Goal: Answer question/provide support: Share knowledge or assist other users

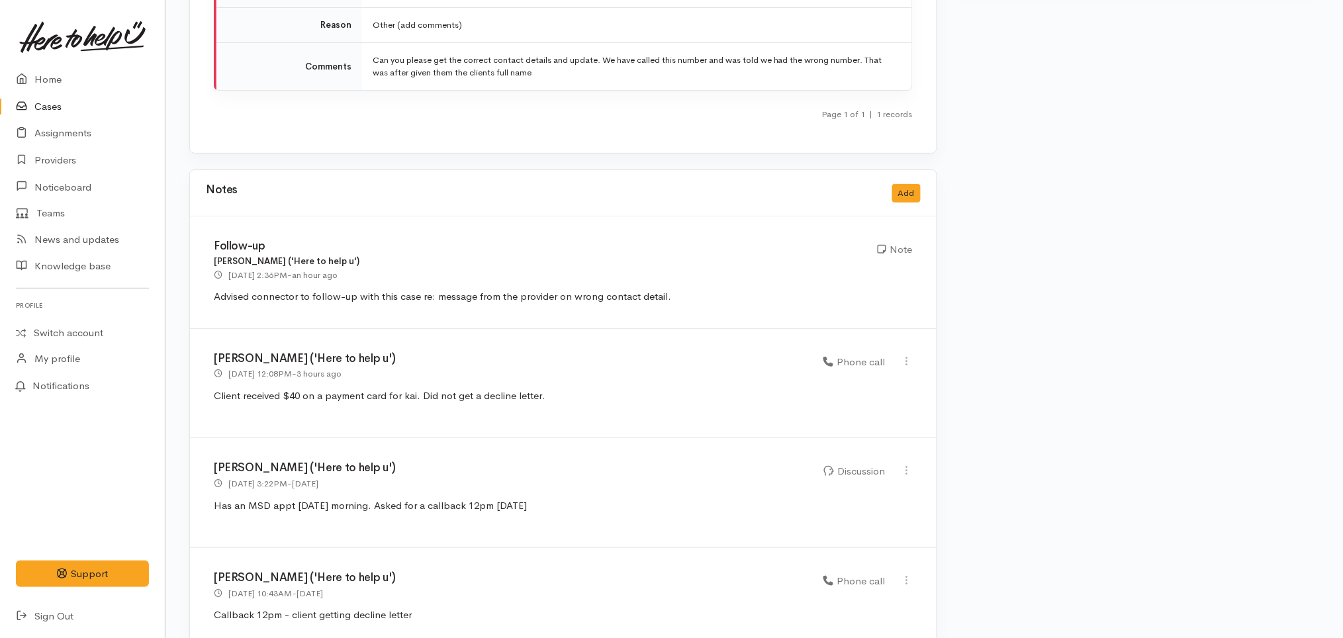
scroll to position [1572, 0]
click at [584, 222] on div "Follow-up Helena Kaufononga ('Here to help u') 15 Aug 2025 2:36PM - an hour ago…" at bounding box center [563, 271] width 747 height 112
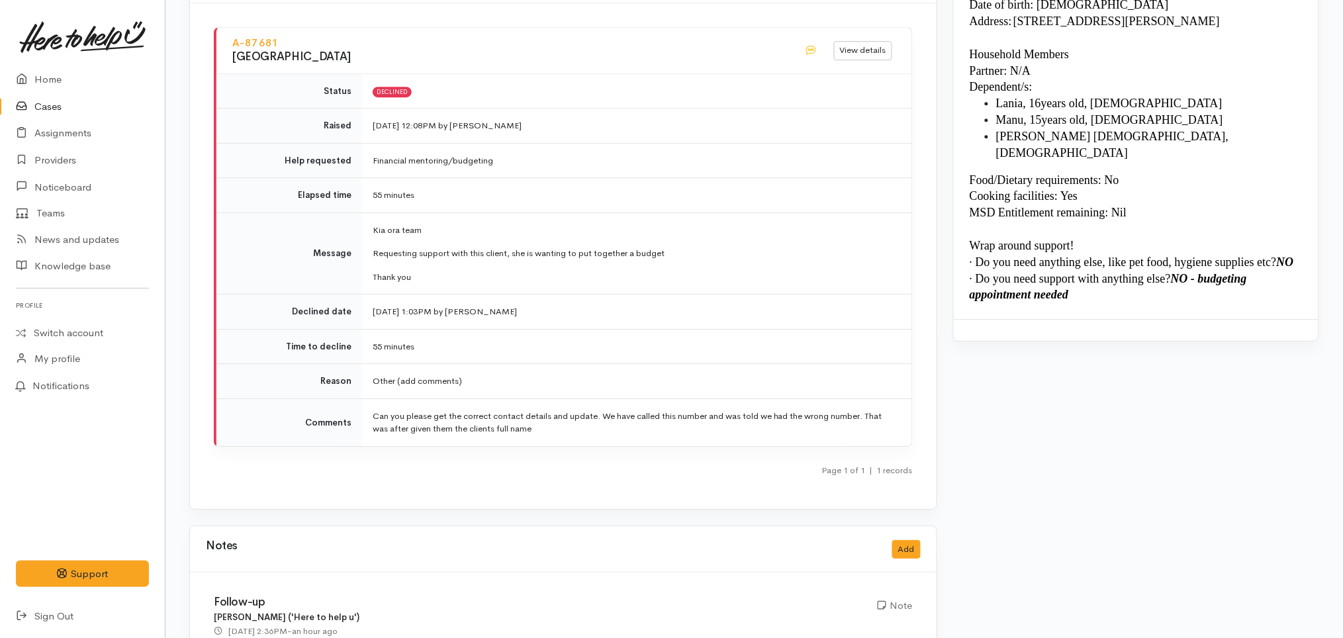
scroll to position [1211, 0]
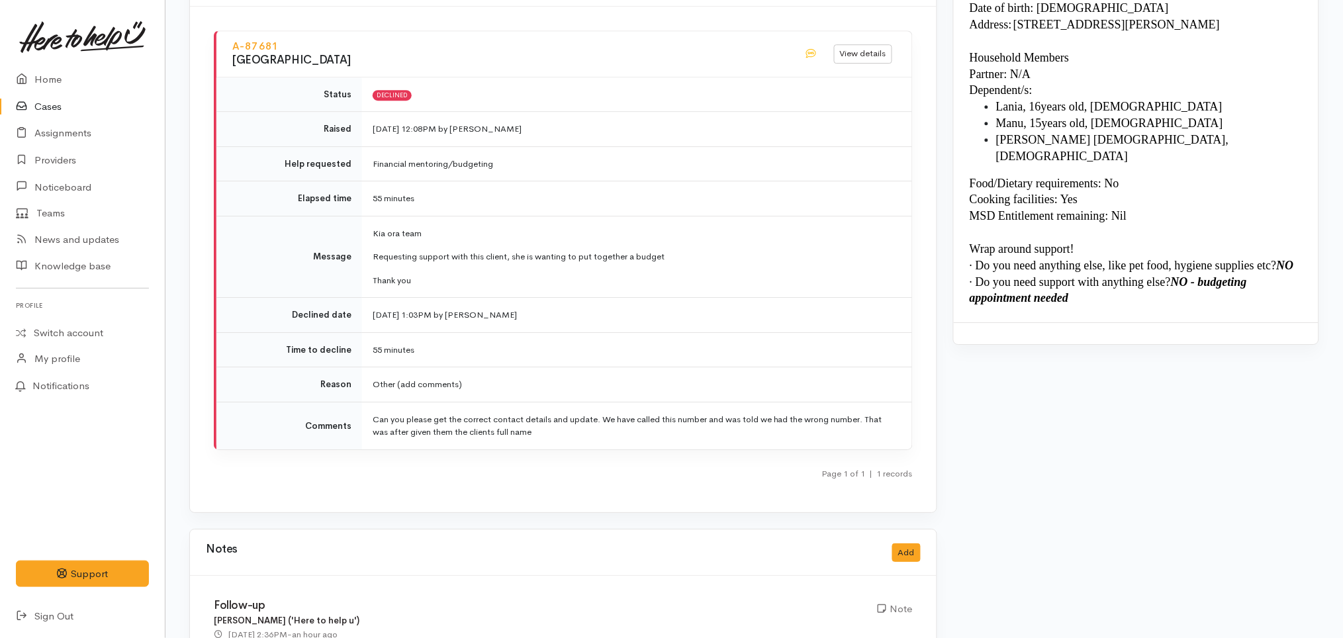
drag, startPoint x: 584, startPoint y: 222, endPoint x: 573, endPoint y: 173, distance: 50.3
click at [573, 181] on td "55 minutes" at bounding box center [637, 198] width 550 height 35
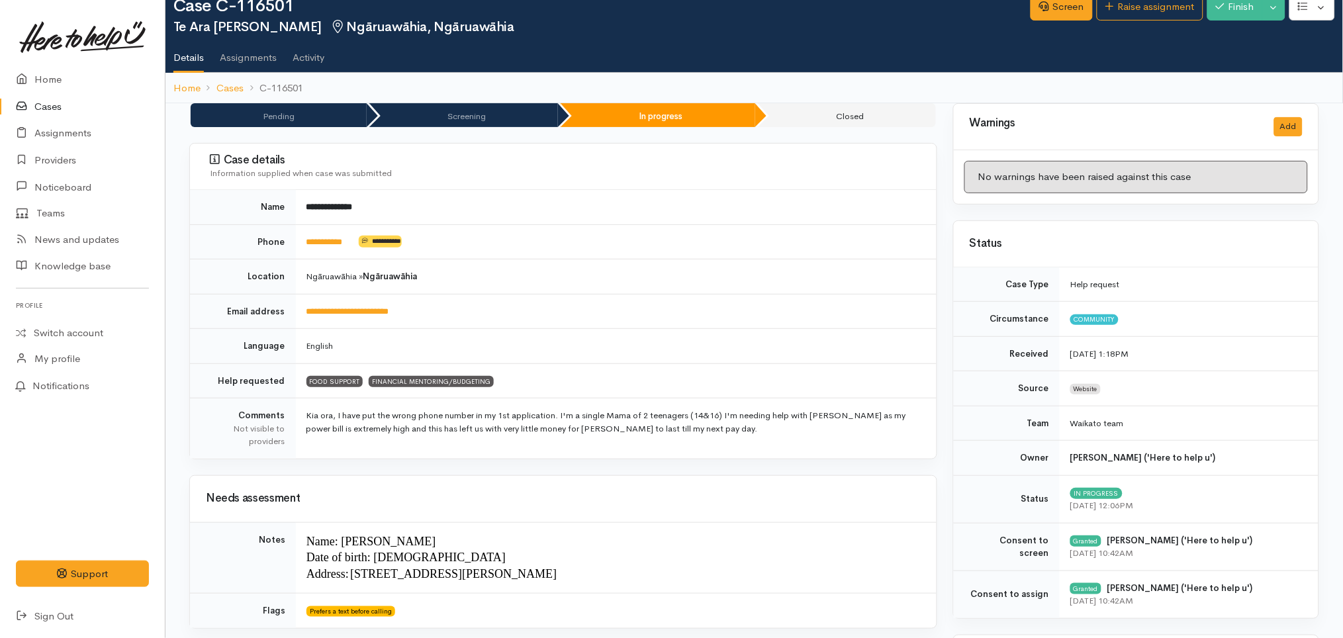
scroll to position [0, 0]
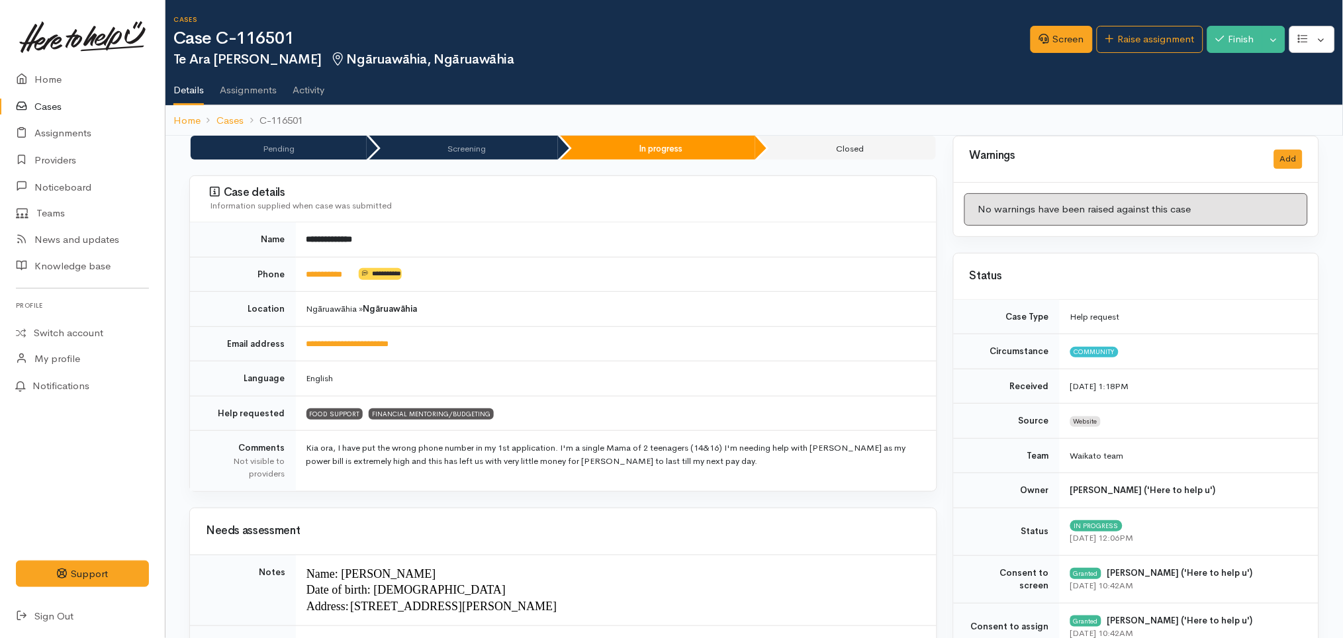
click at [299, 81] on link "Activity" at bounding box center [309, 85] width 32 height 37
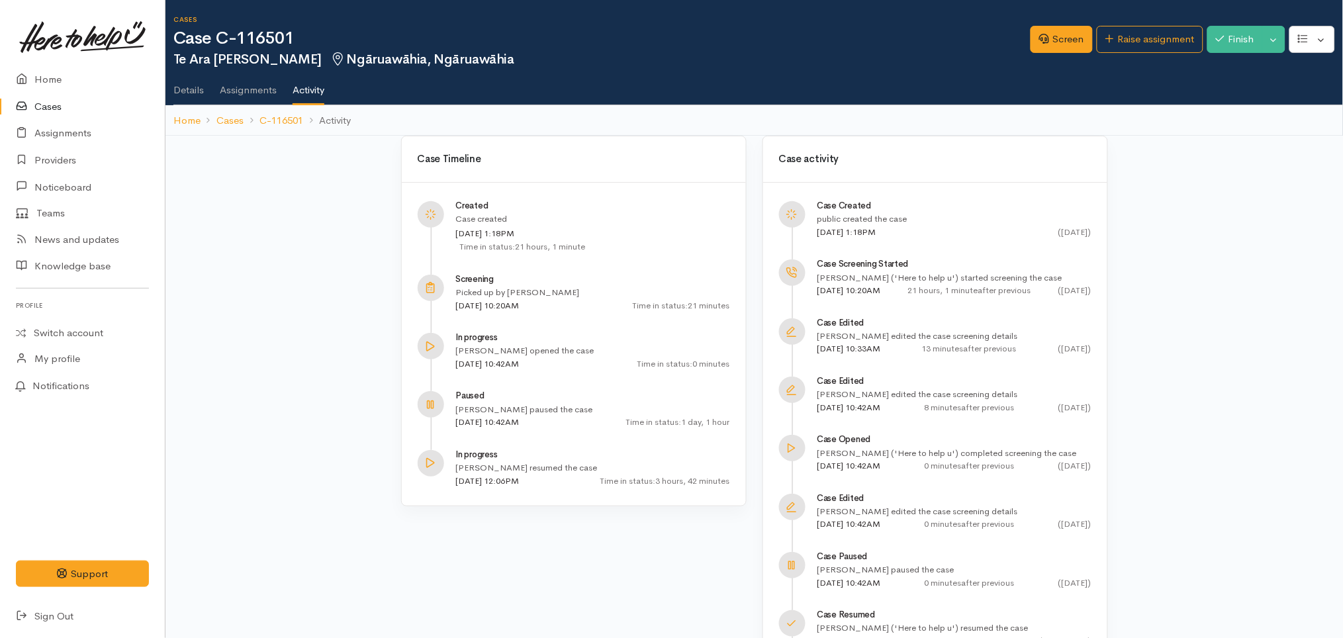
click at [185, 91] on link "Details" at bounding box center [188, 85] width 30 height 37
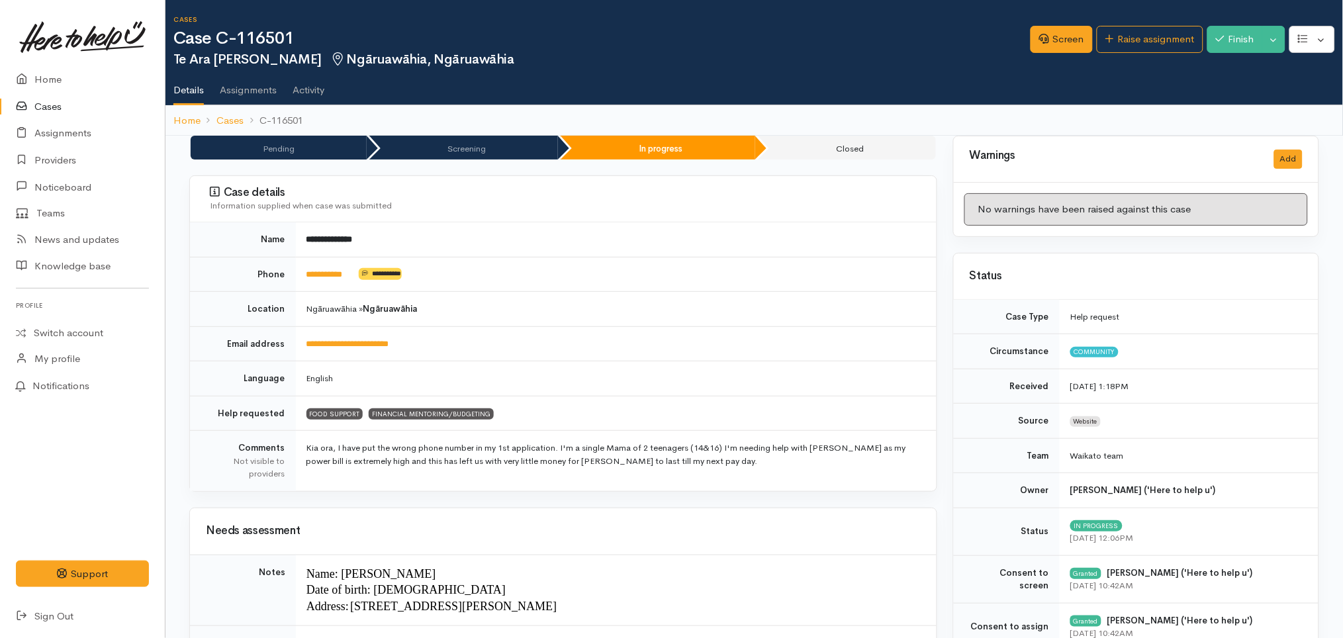
click at [629, 336] on td "**********" at bounding box center [616, 343] width 641 height 35
drag, startPoint x: 358, startPoint y: 275, endPoint x: 299, endPoint y: 277, distance: 59.0
click at [299, 277] on td "**********" at bounding box center [616, 274] width 641 height 35
copy td "**********"
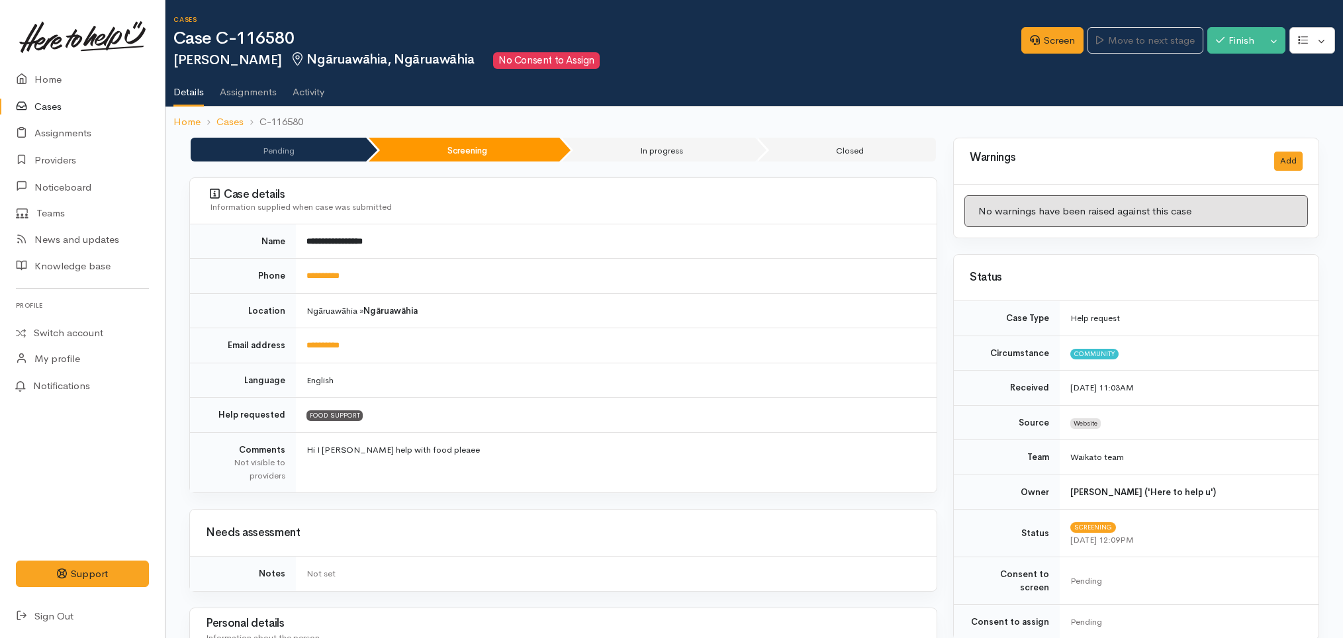
scroll to position [678, 0]
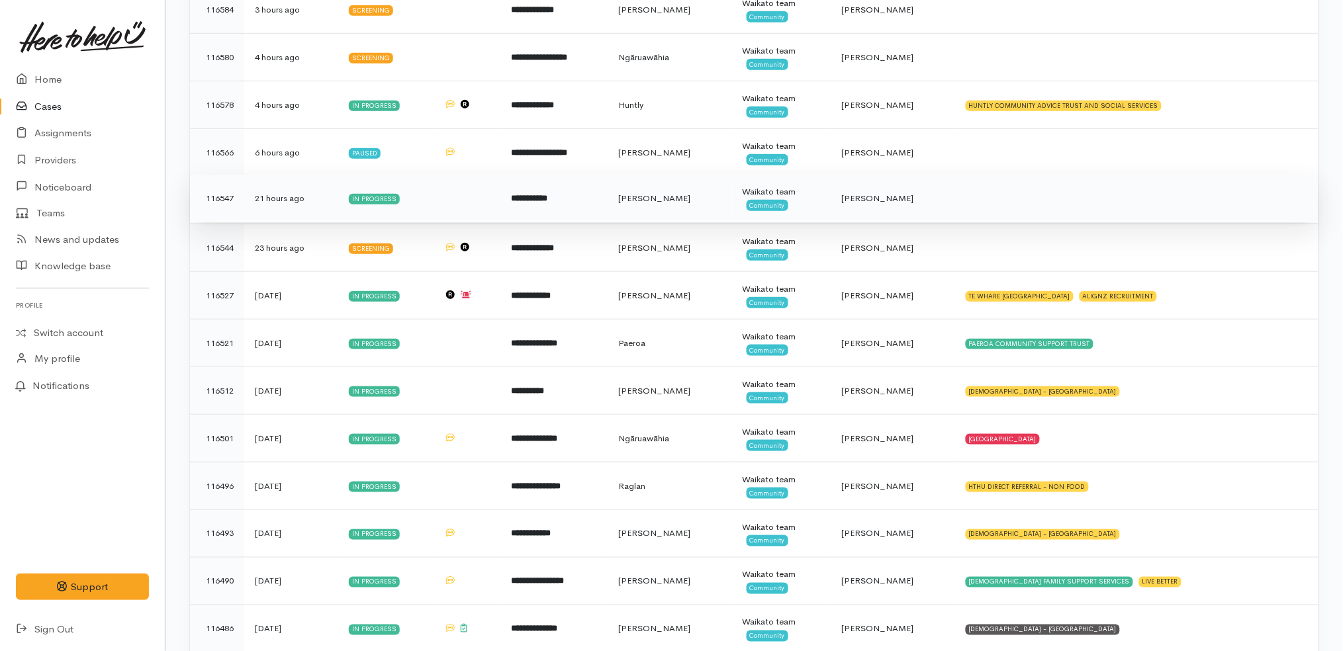
scroll to position [379, 0]
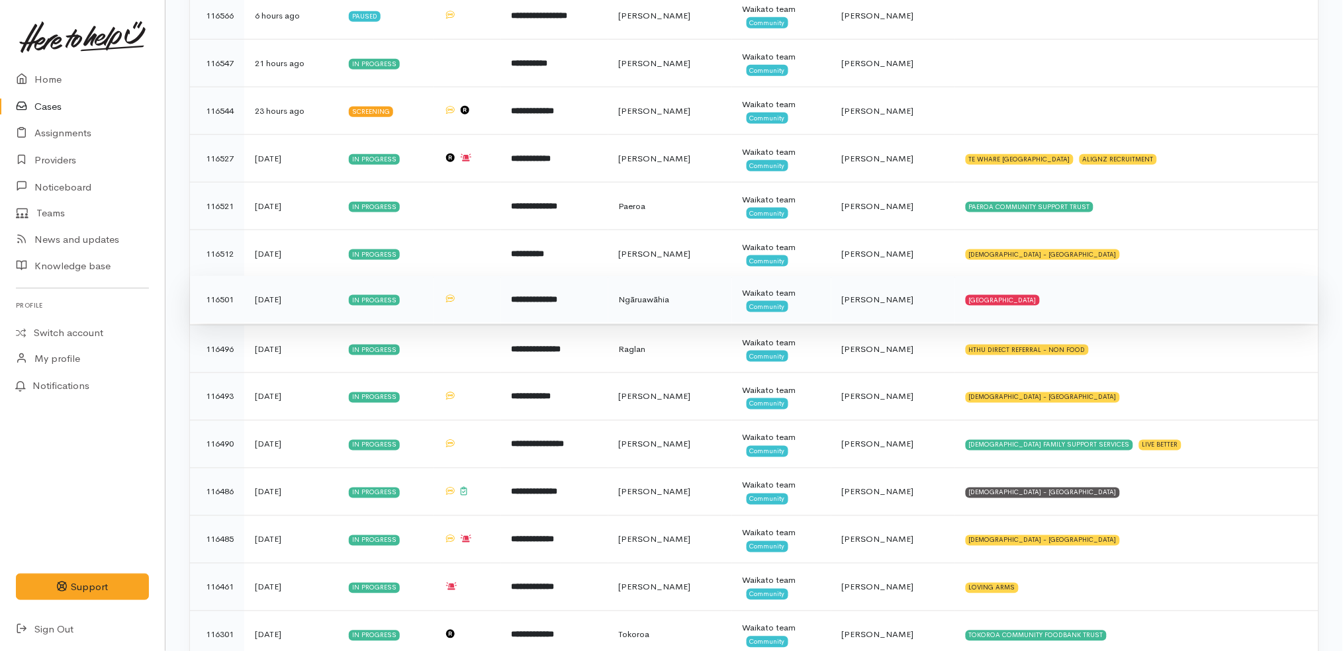
click at [608, 295] on td "**********" at bounding box center [554, 300] width 107 height 48
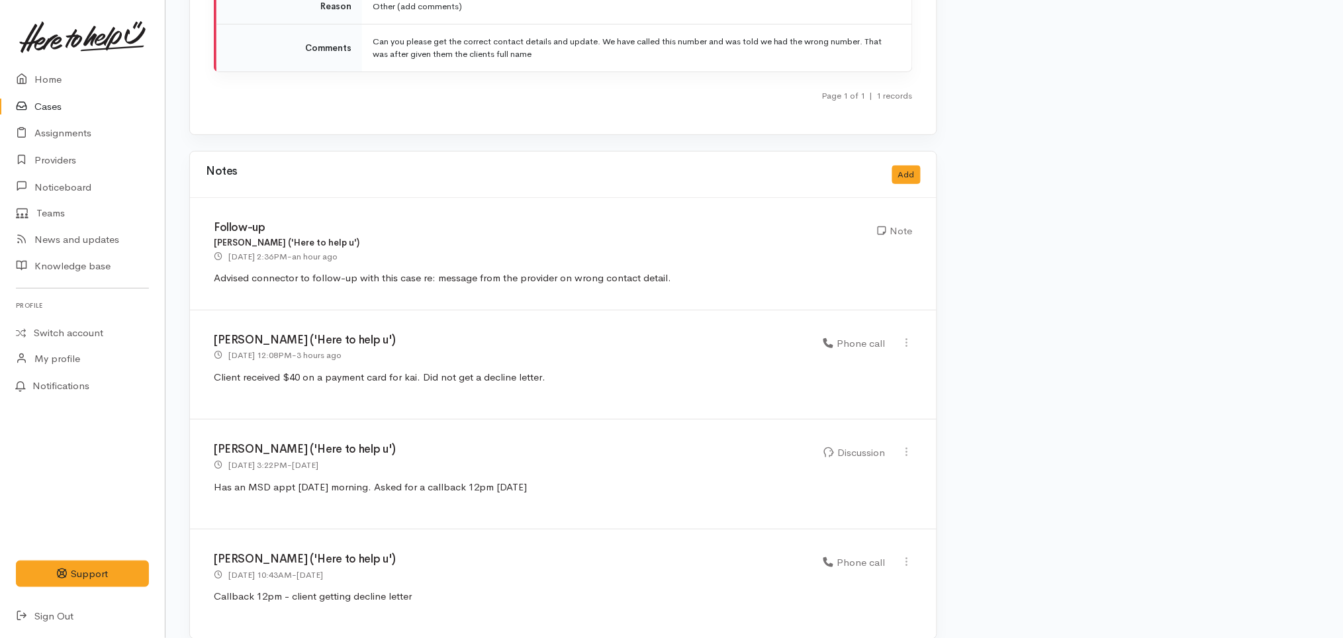
scroll to position [1595, 0]
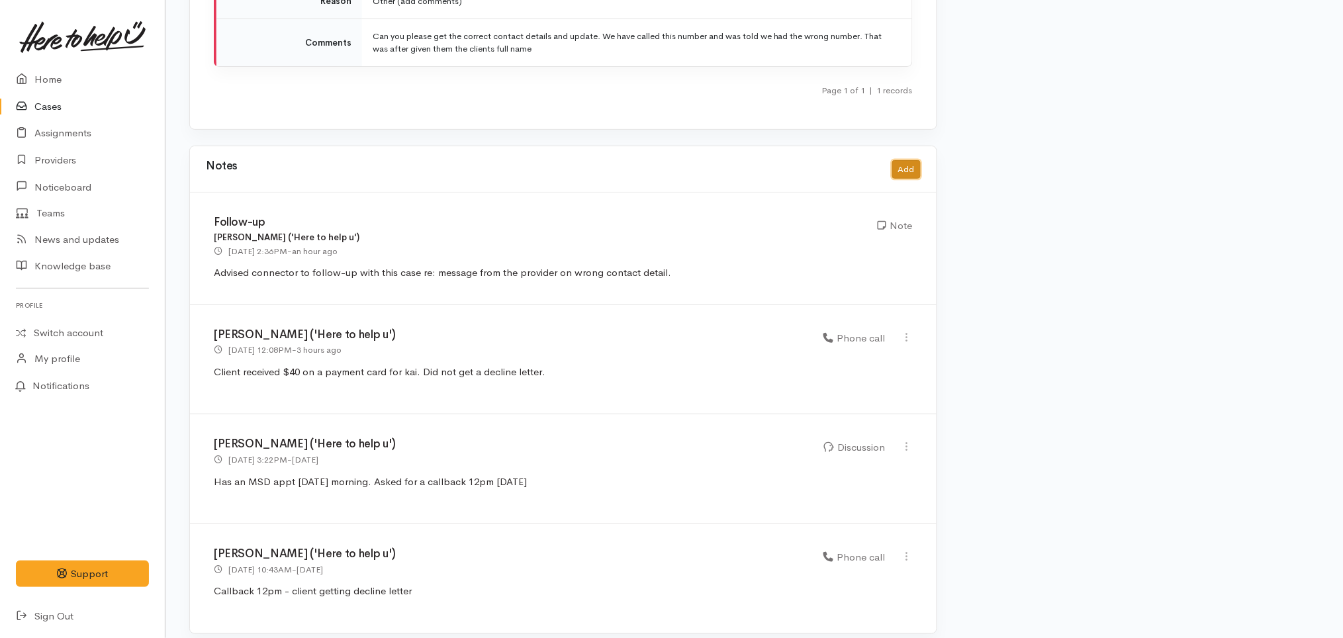
click at [911, 160] on button "Add" at bounding box center [906, 169] width 28 height 19
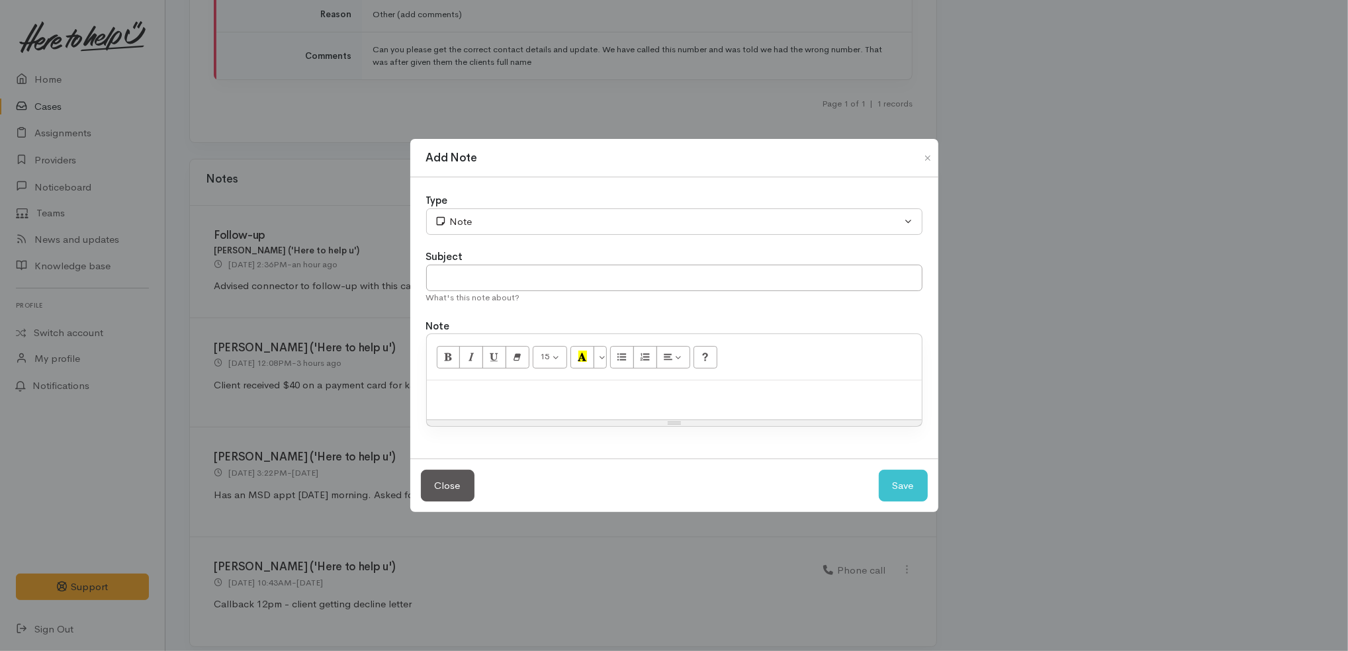
click at [588, 391] on p at bounding box center [675, 394] width 482 height 15
click at [931, 158] on button "Close" at bounding box center [927, 158] width 21 height 16
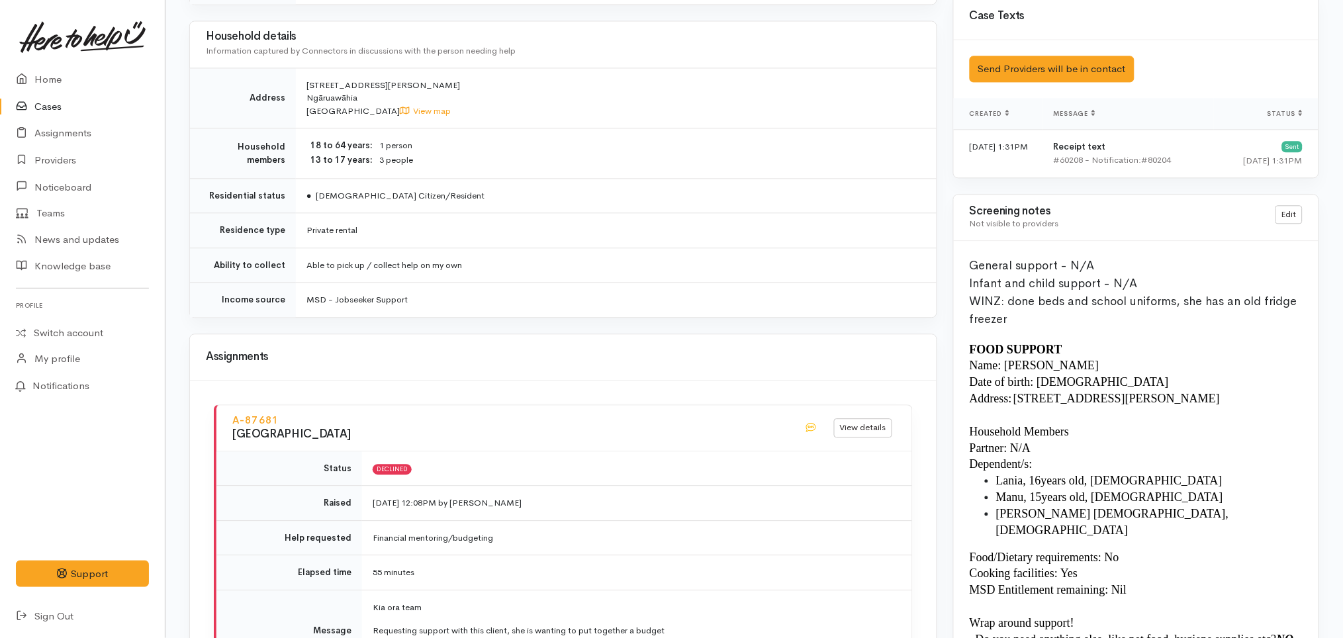
scroll to position [886, 0]
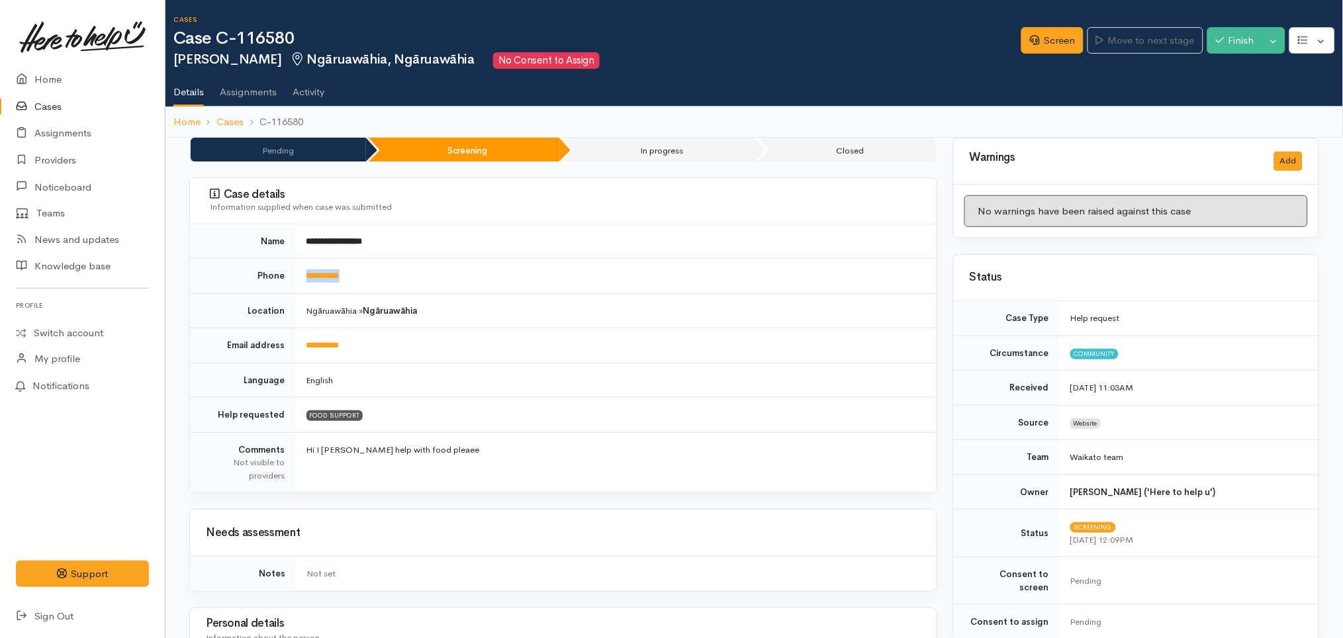
drag, startPoint x: 334, startPoint y: 277, endPoint x: 299, endPoint y: 272, distance: 34.7
click at [299, 272] on td "**********" at bounding box center [616, 276] width 641 height 35
copy link "**********"
click at [537, 423] on td "FOOD SUPPORT" at bounding box center [616, 415] width 641 height 35
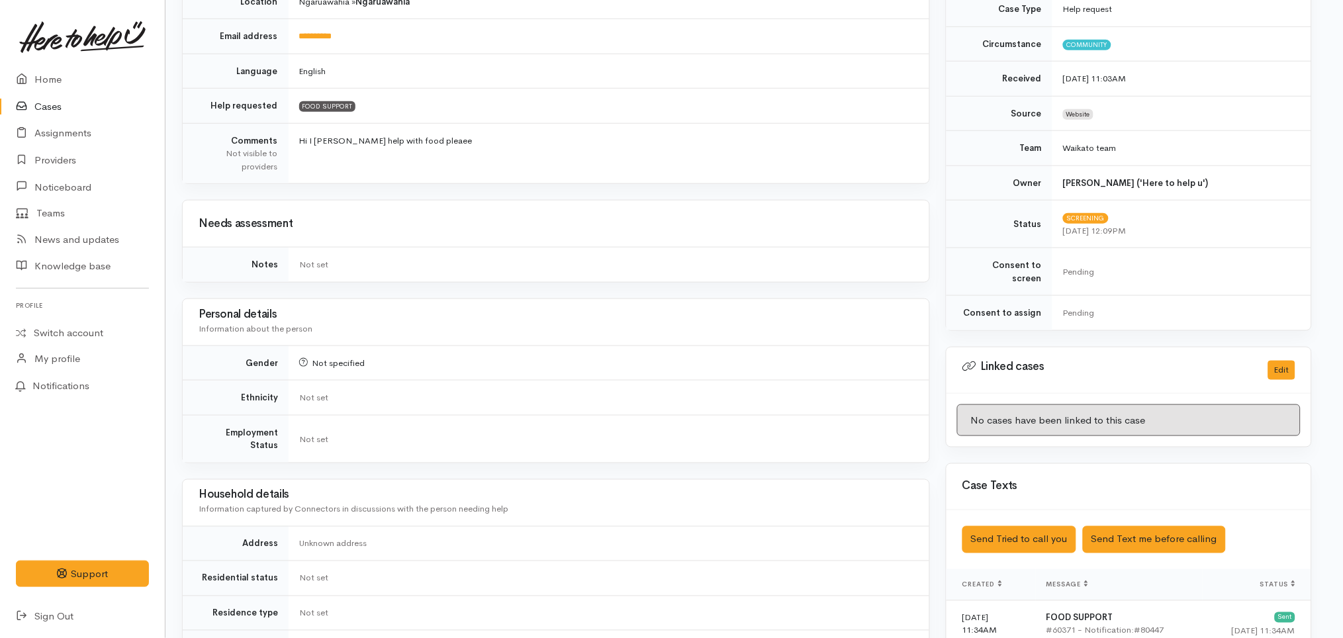
scroll to position [0, 7]
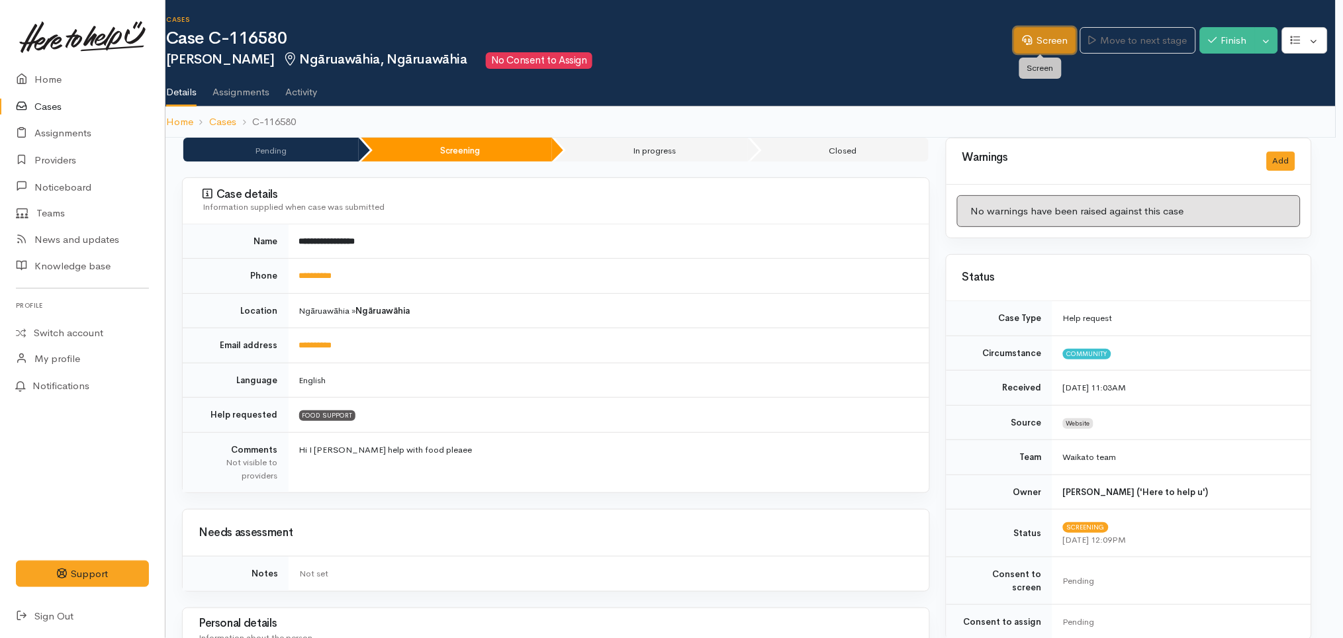
click at [1023, 38] on icon at bounding box center [1028, 40] width 10 height 10
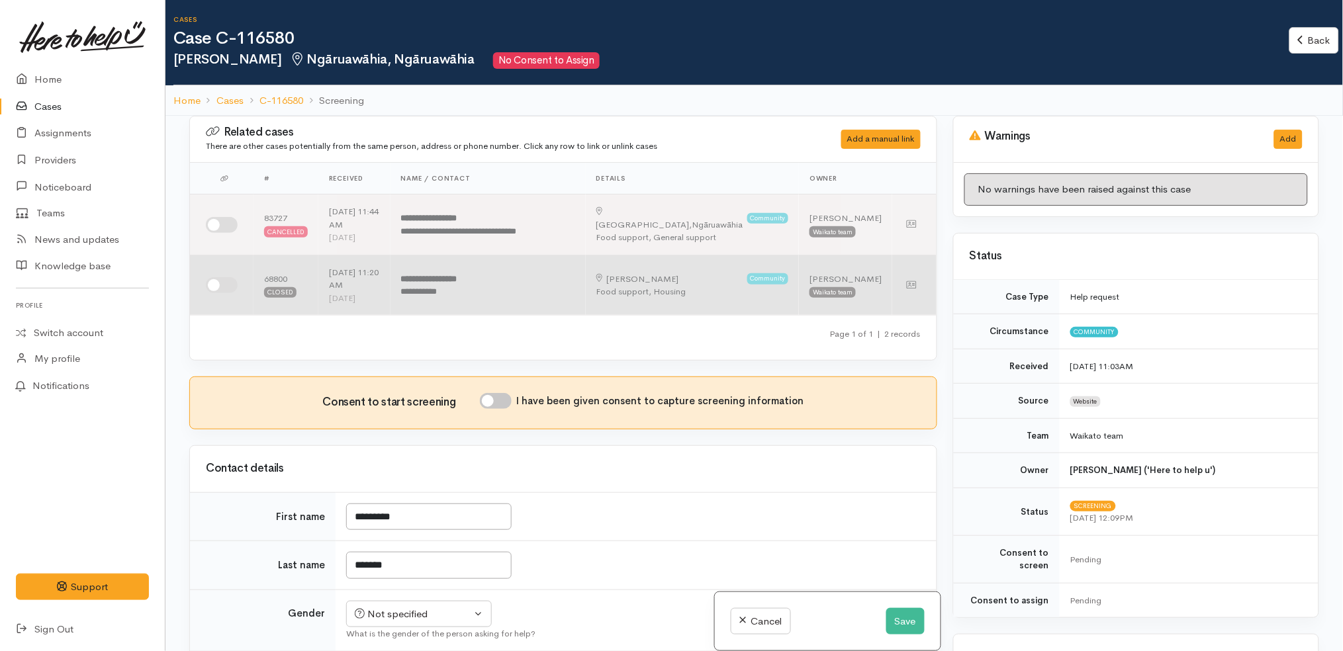
click at [215, 277] on input "checkbox" at bounding box center [222, 285] width 32 height 16
checkbox input "true"
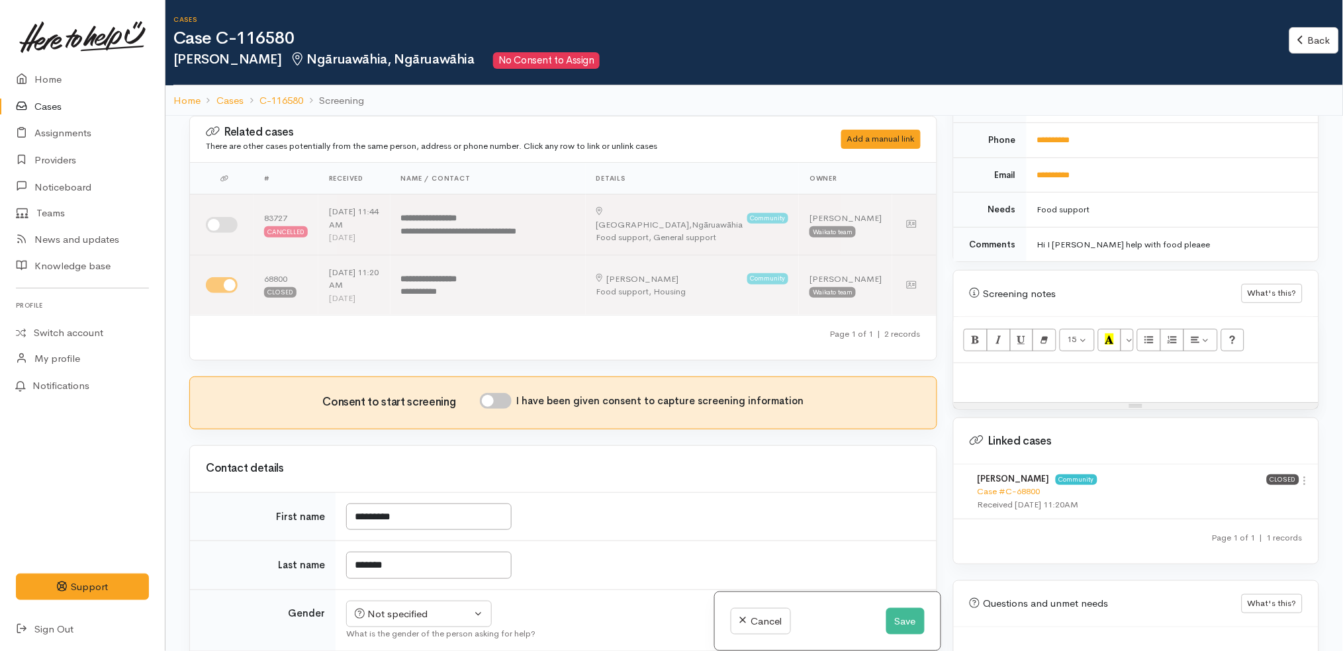
scroll to position [651, 0]
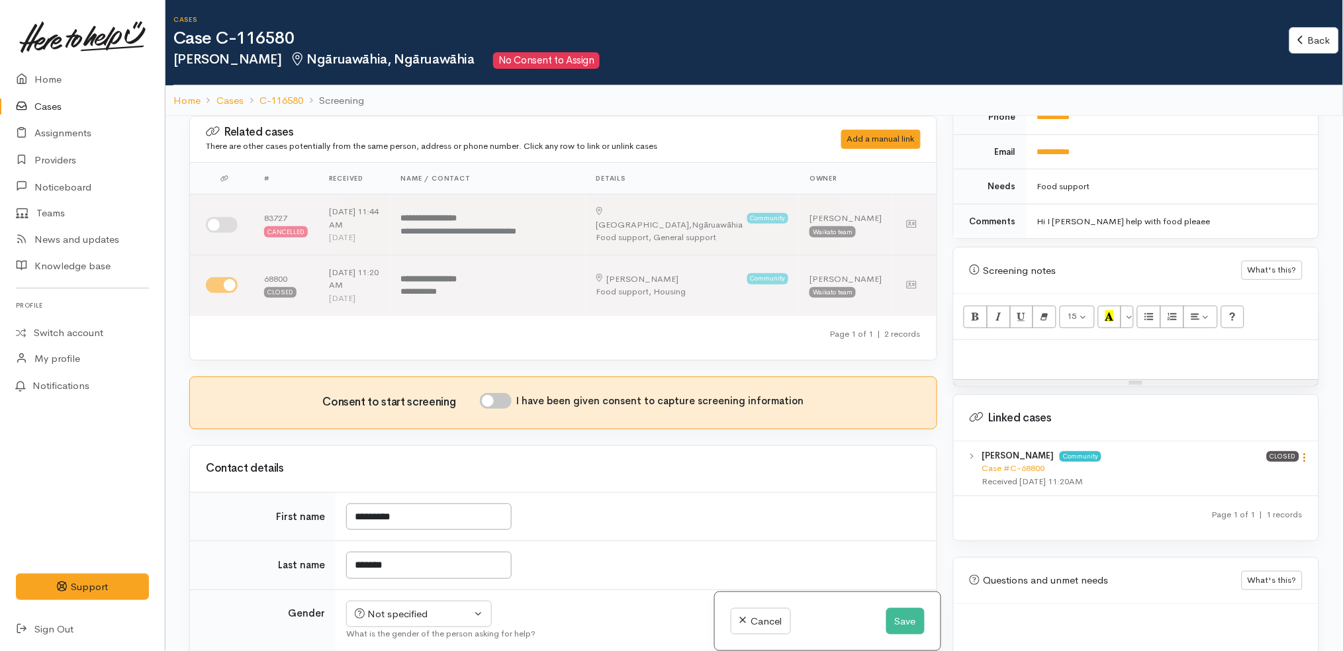
click at [1299, 452] on icon at bounding box center [1304, 457] width 11 height 11
click at [1258, 467] on div "View case Unlink case" at bounding box center [1258, 493] width 106 height 52
click at [1301, 452] on icon at bounding box center [1304, 457] width 11 height 11
click at [1268, 473] on link "View case" at bounding box center [1257, 483] width 105 height 21
click at [1015, 348] on p at bounding box center [1135, 354] width 351 height 15
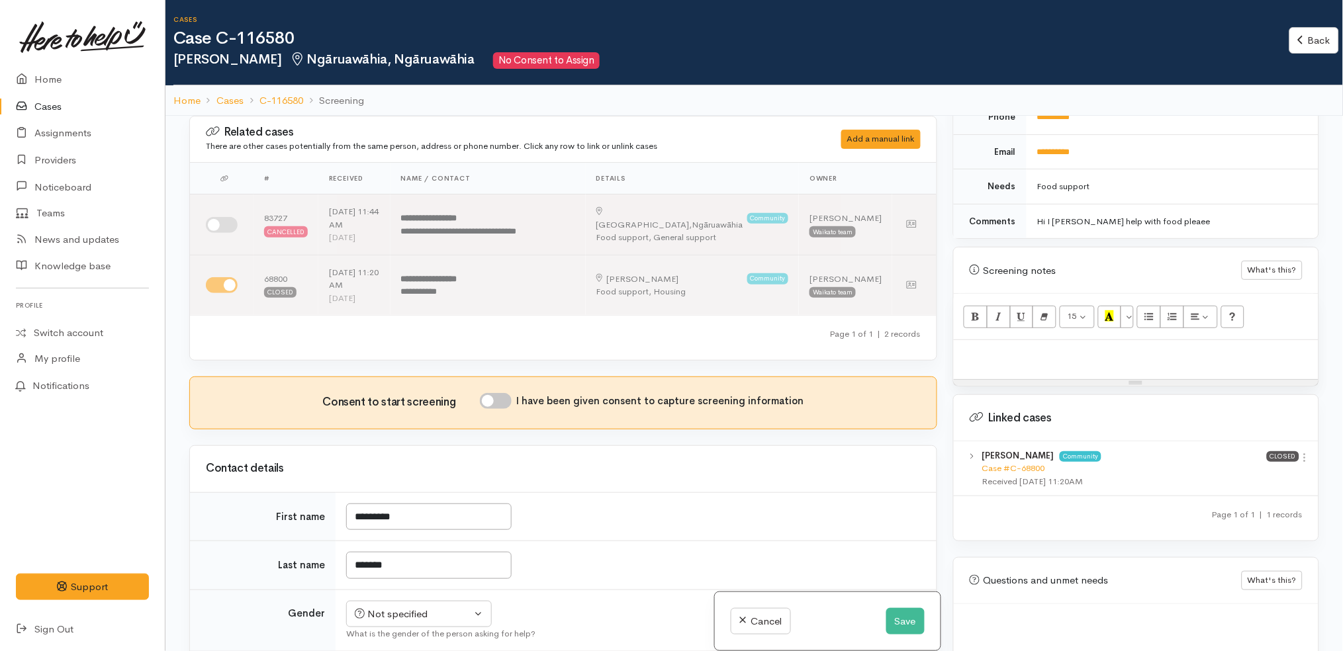
paste div
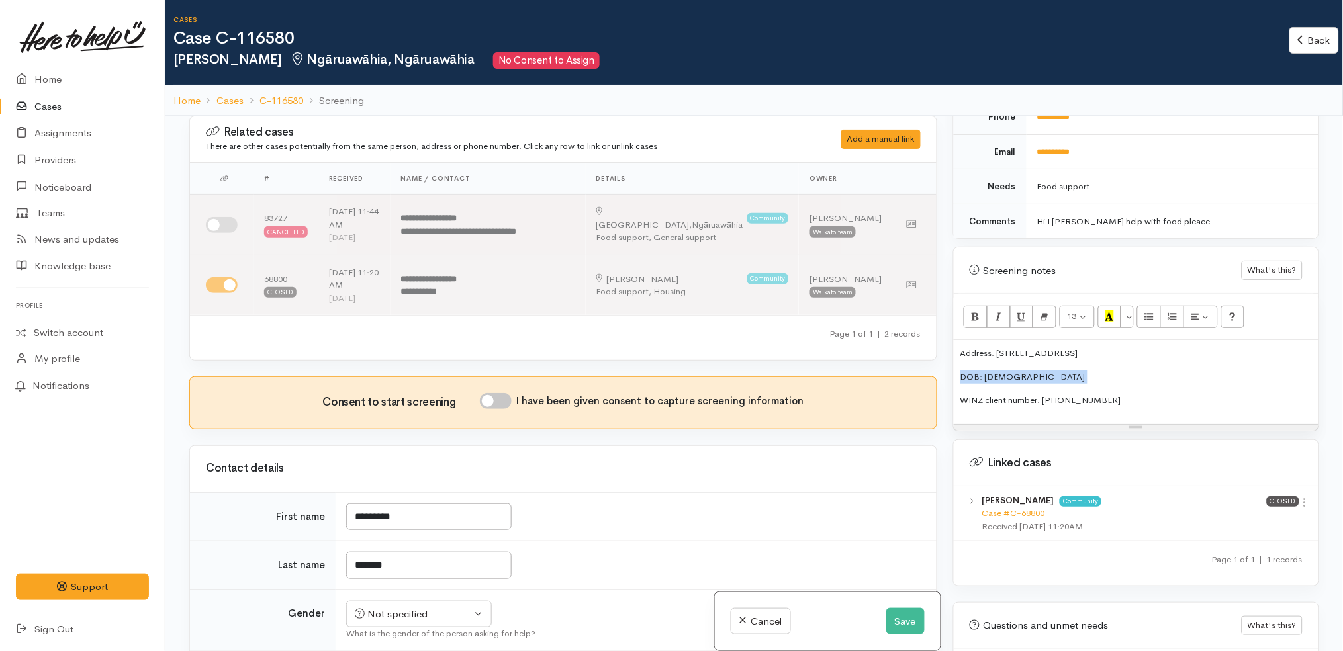
copy p "DOB: [DEMOGRAPHIC_DATA]"
click at [1146, 371] on p "Address: 1 HAVELOCK RD, NGARUAWAHIA" at bounding box center [1135, 377] width 351 height 13
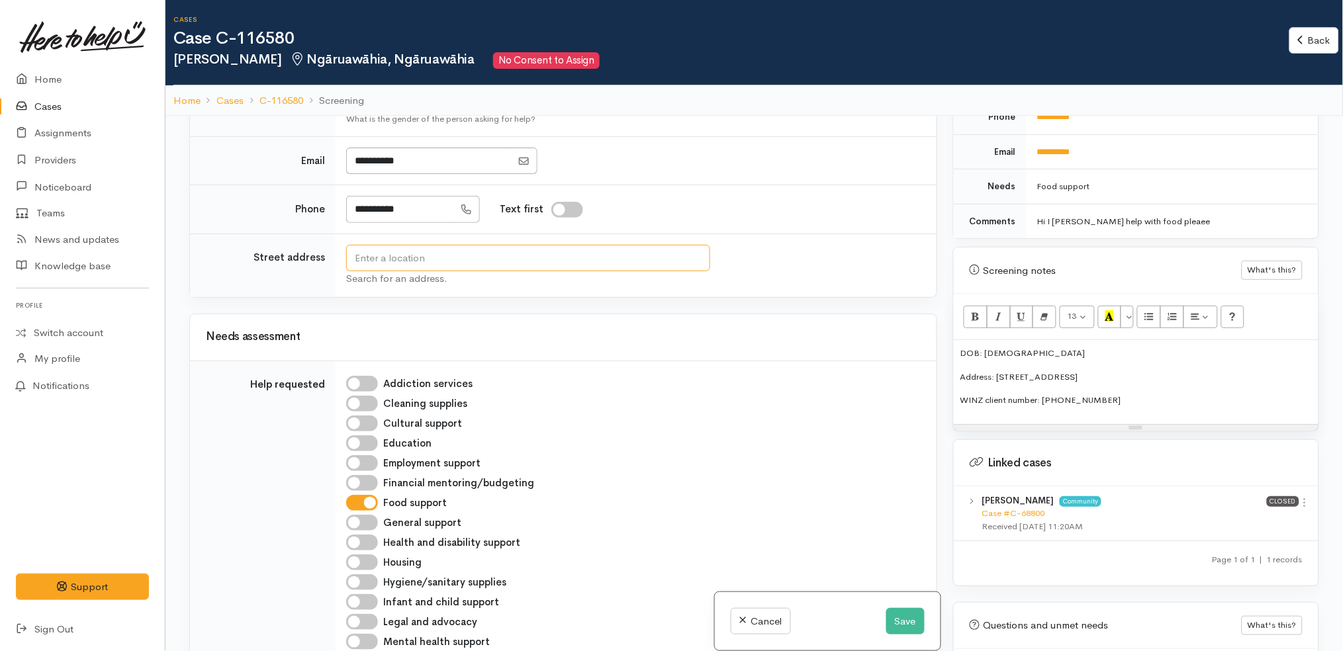
click at [536, 245] on input "text" at bounding box center [528, 258] width 364 height 27
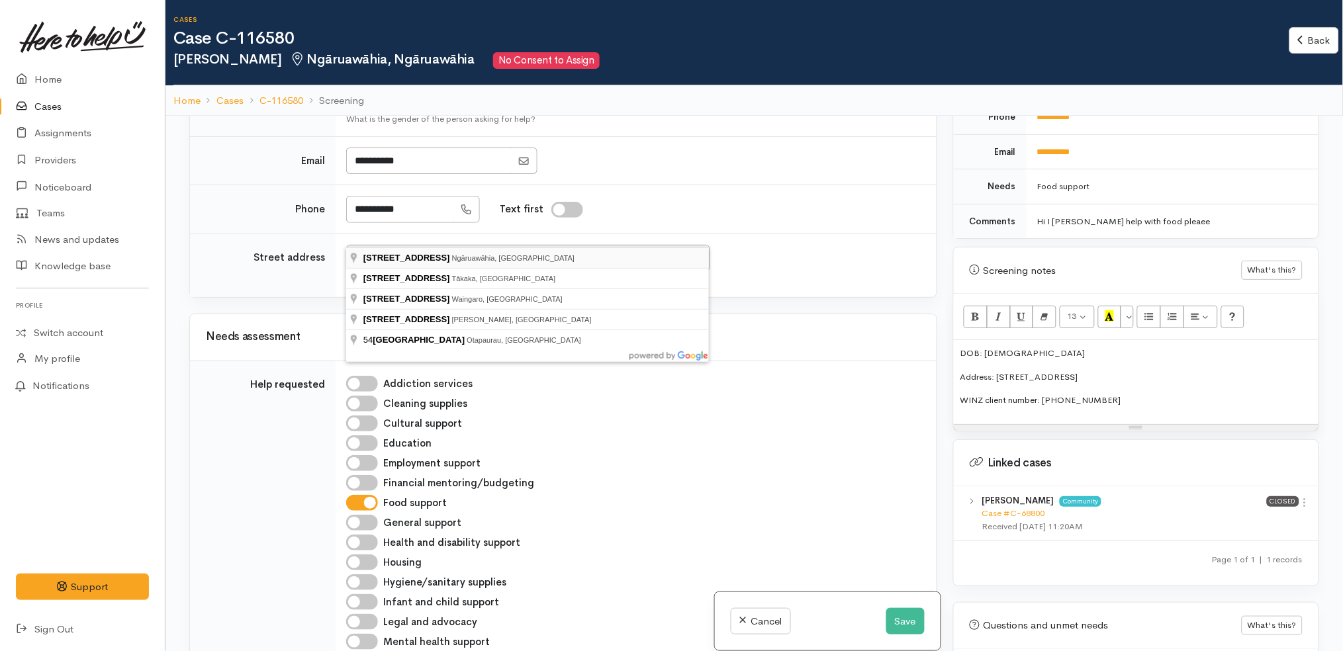
type input "54 Waingaro Road, Ngāruawāhia, New Zealand"
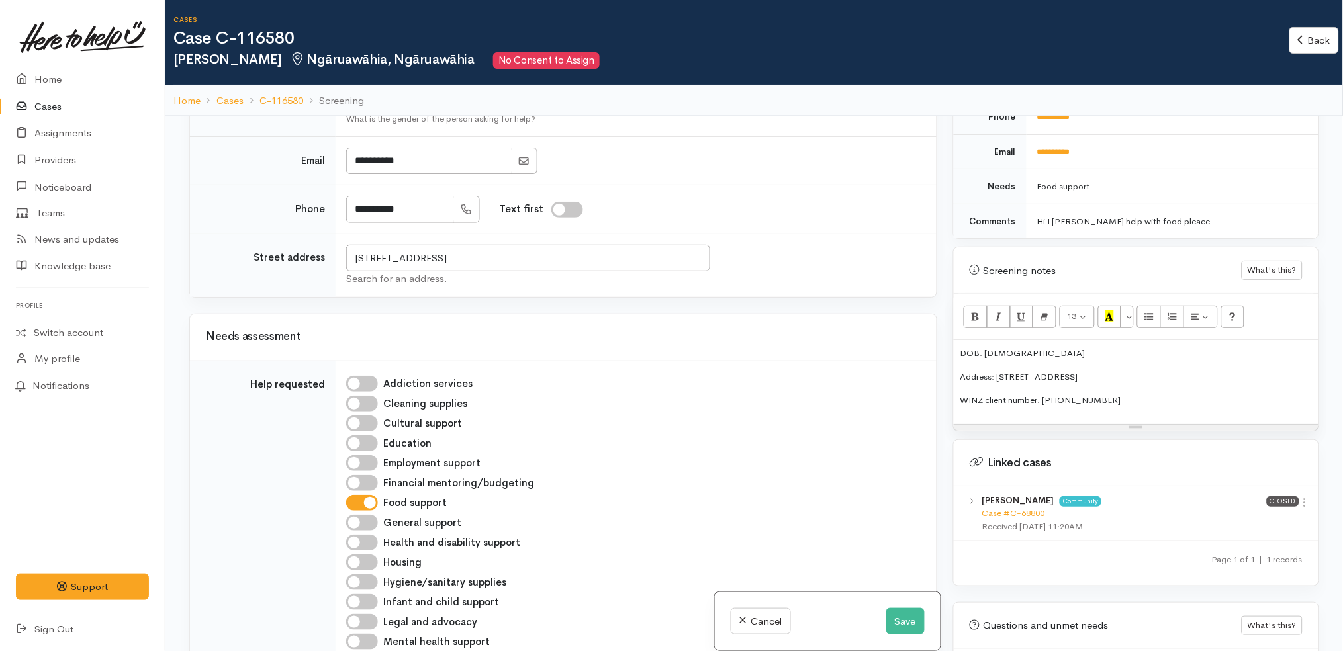
scroll to position [333, 0]
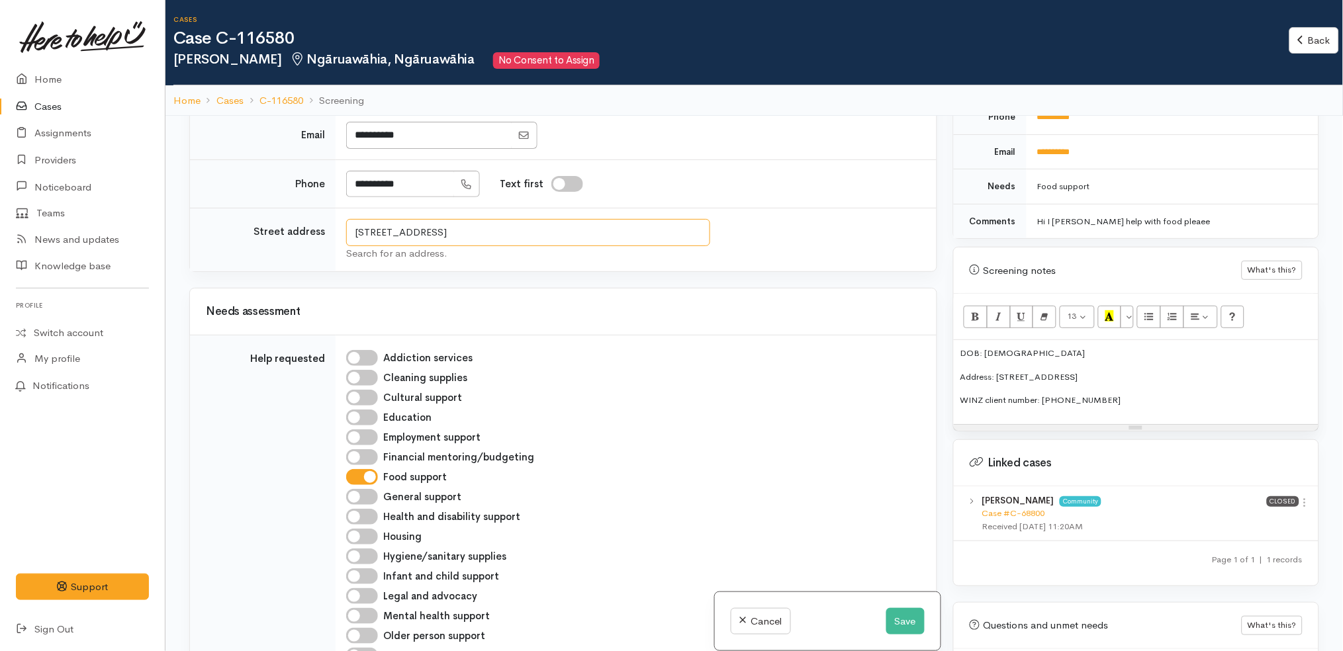
drag, startPoint x: 604, startPoint y: 240, endPoint x: 173, endPoint y: 211, distance: 431.9
click at [173, 211] on div "Searching for matching cases... Searching for matching cases... Consent to star…" at bounding box center [754, 441] width 1178 height 651
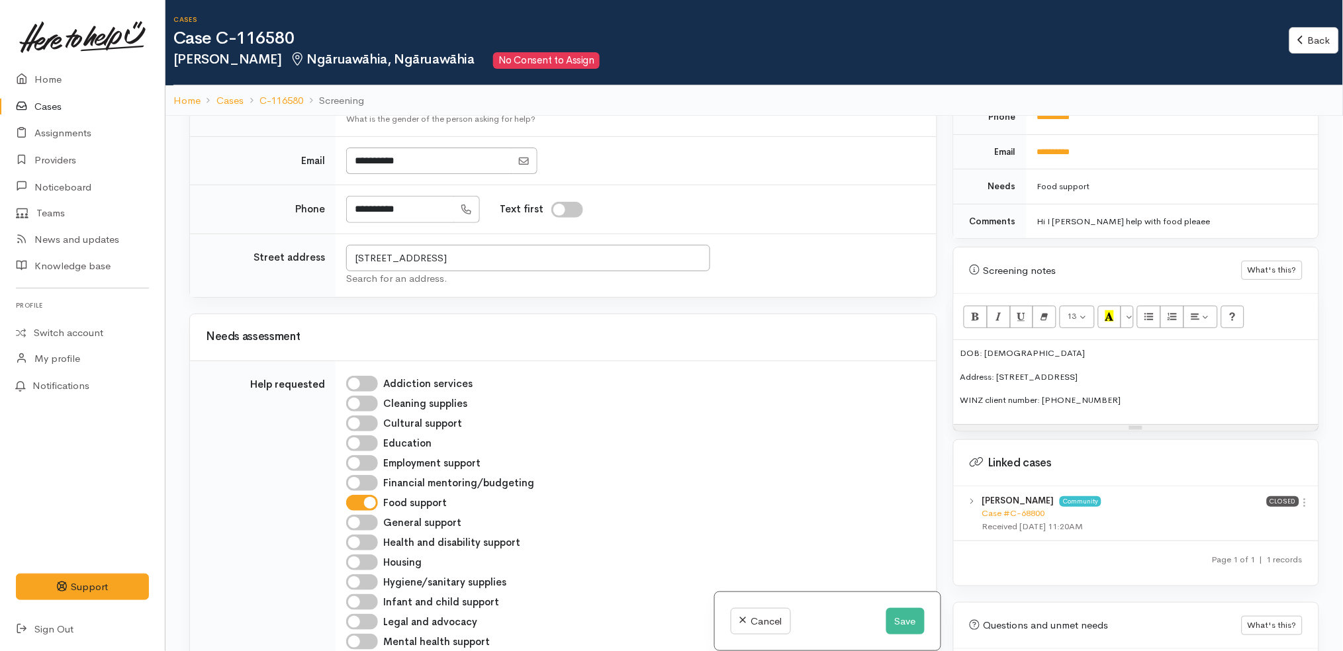
drag, startPoint x: 1158, startPoint y: 365, endPoint x: 994, endPoint y: 366, distance: 164.2
click at [994, 371] on p "Address: 1 HAVELOCK RD, NGARUAWAHIA" at bounding box center [1135, 377] width 351 height 13
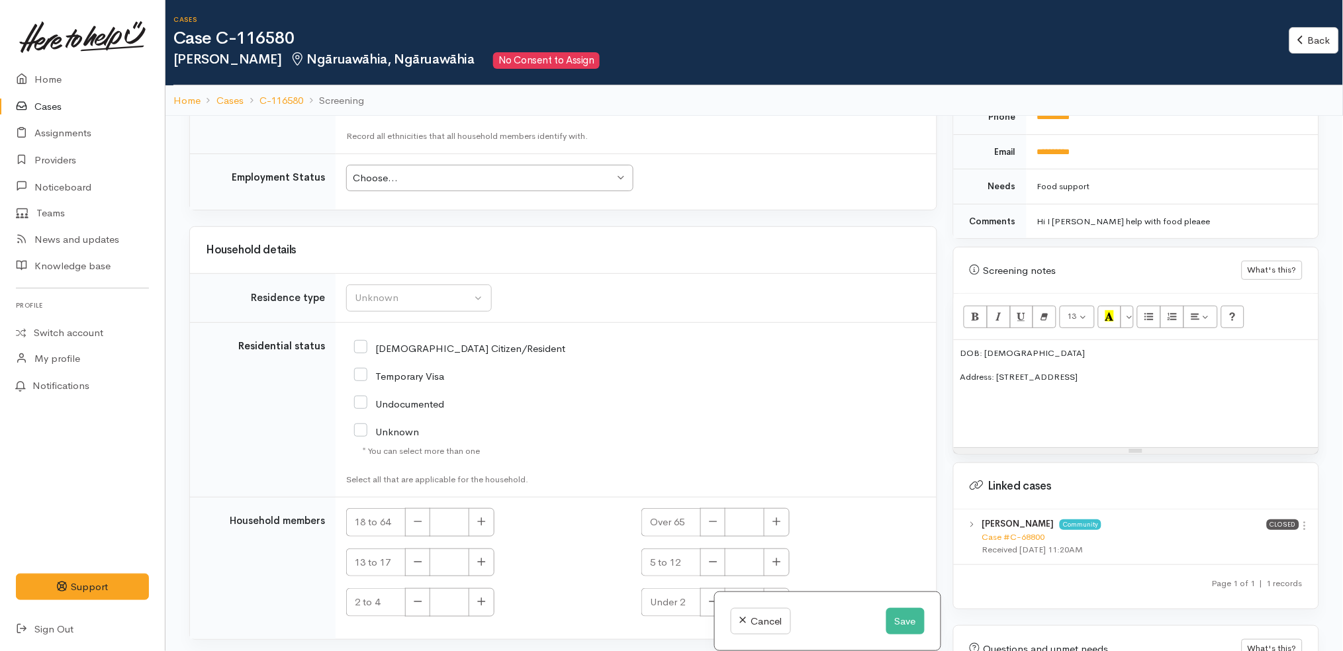
scroll to position [115, 0]
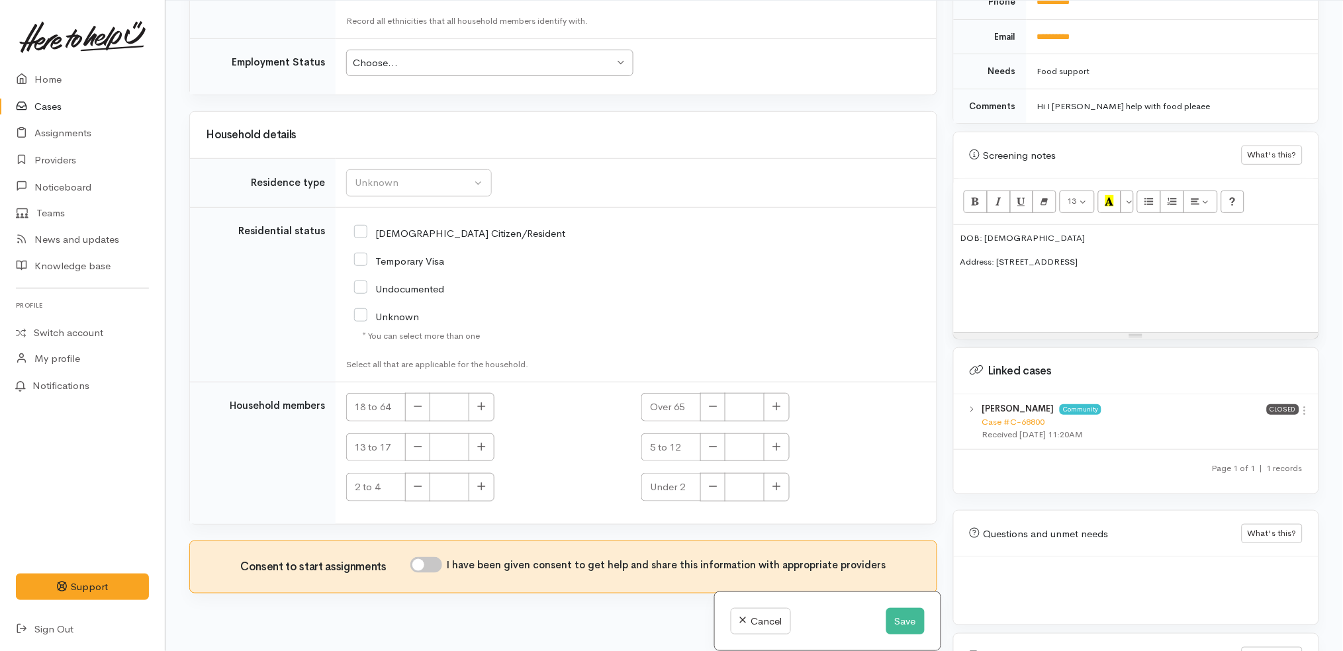
click at [436, 226] on input "[DEMOGRAPHIC_DATA] Citizen/Resident" at bounding box center [459, 232] width 211 height 12
checkbox input "true"
click at [443, 175] on div "Unknown" at bounding box center [413, 182] width 116 height 15
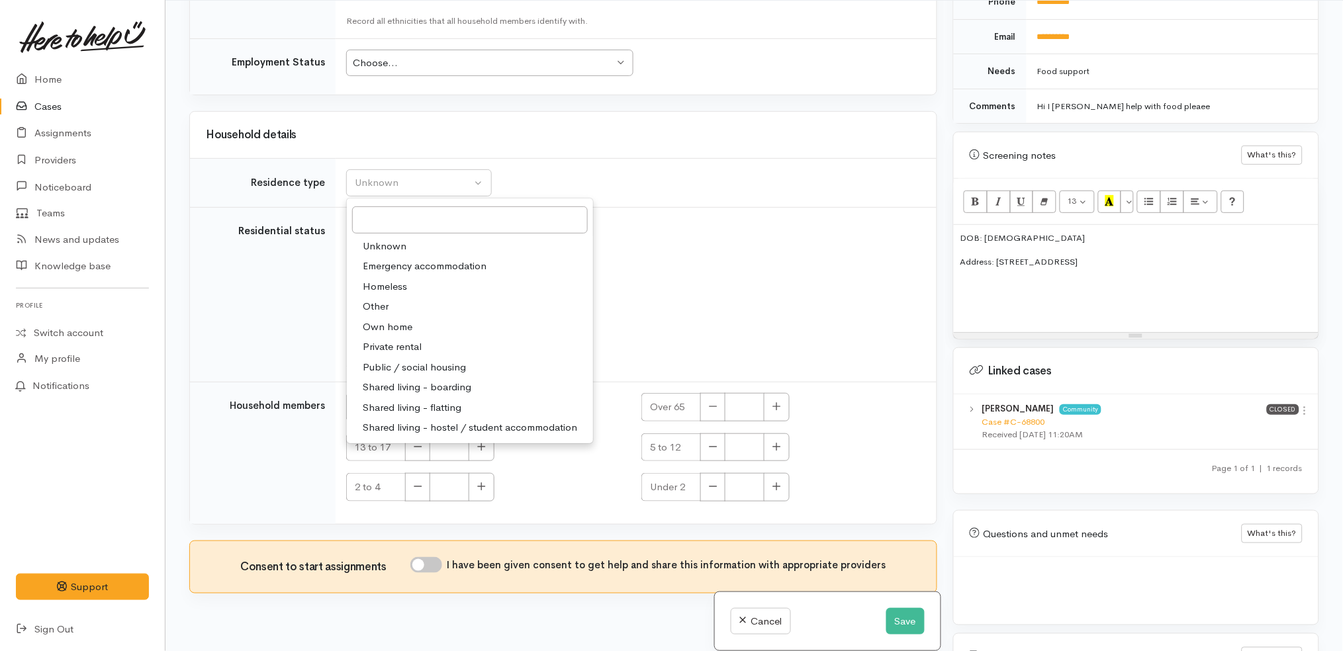
click at [410, 340] on span "Private rental" at bounding box center [392, 347] width 59 height 15
select select "2"
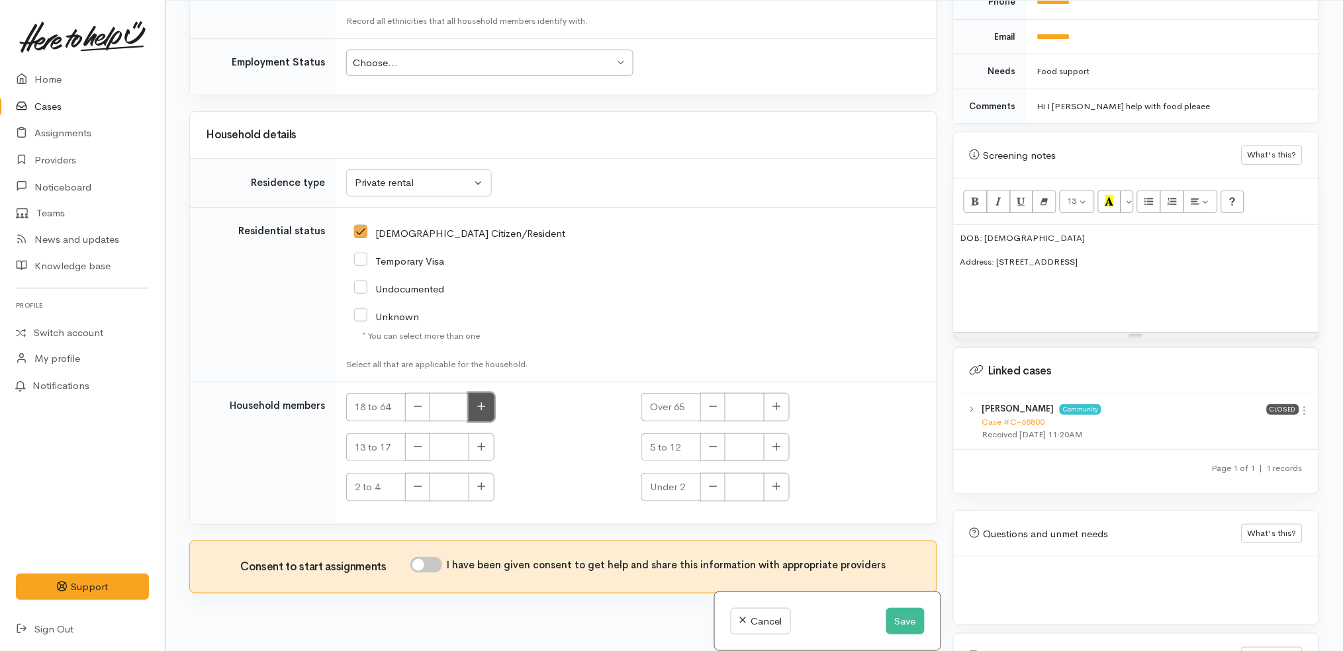
click at [488, 393] on button "button" at bounding box center [482, 407] width 26 height 28
type input "1"
click at [548, 310] on div "Unknown" at bounding box center [537, 316] width 367 height 12
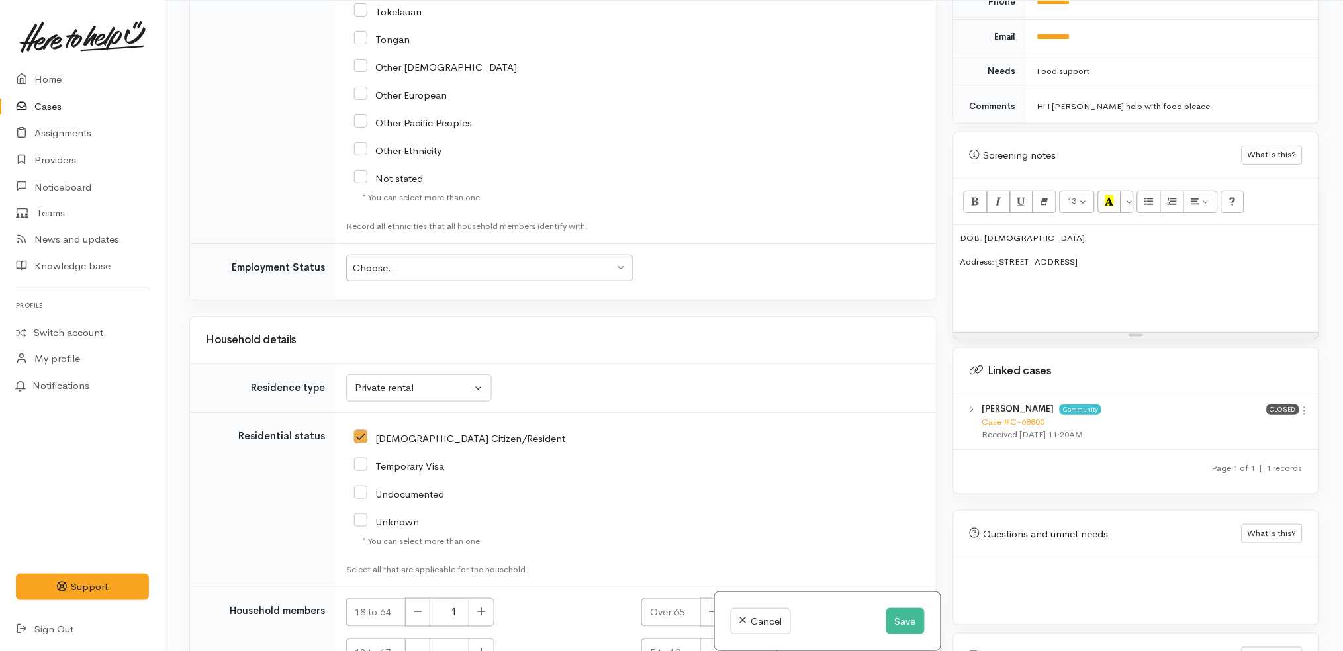
click at [528, 261] on div "Choose..." at bounding box center [483, 268] width 261 height 15
click at [543, 377] on td "Unknown Emergency accommodation Homeless Other Own home Private rental Public /…" at bounding box center [636, 388] width 601 height 49
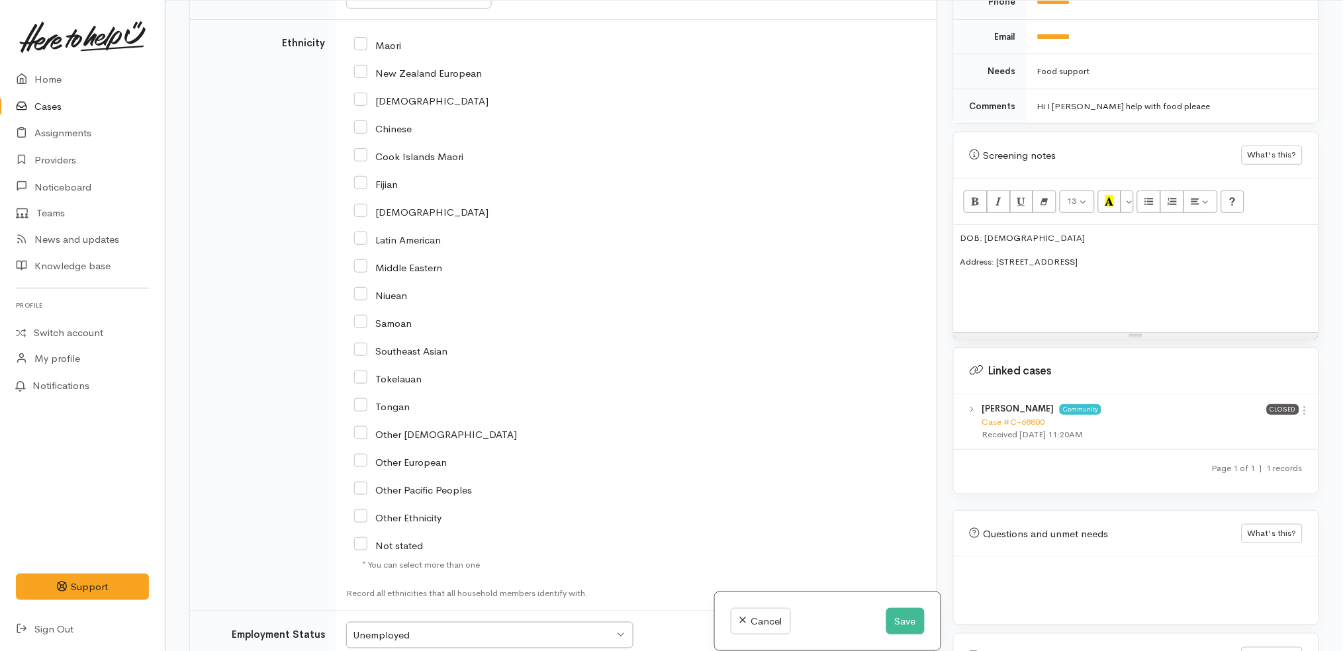
scroll to position [1348, 0]
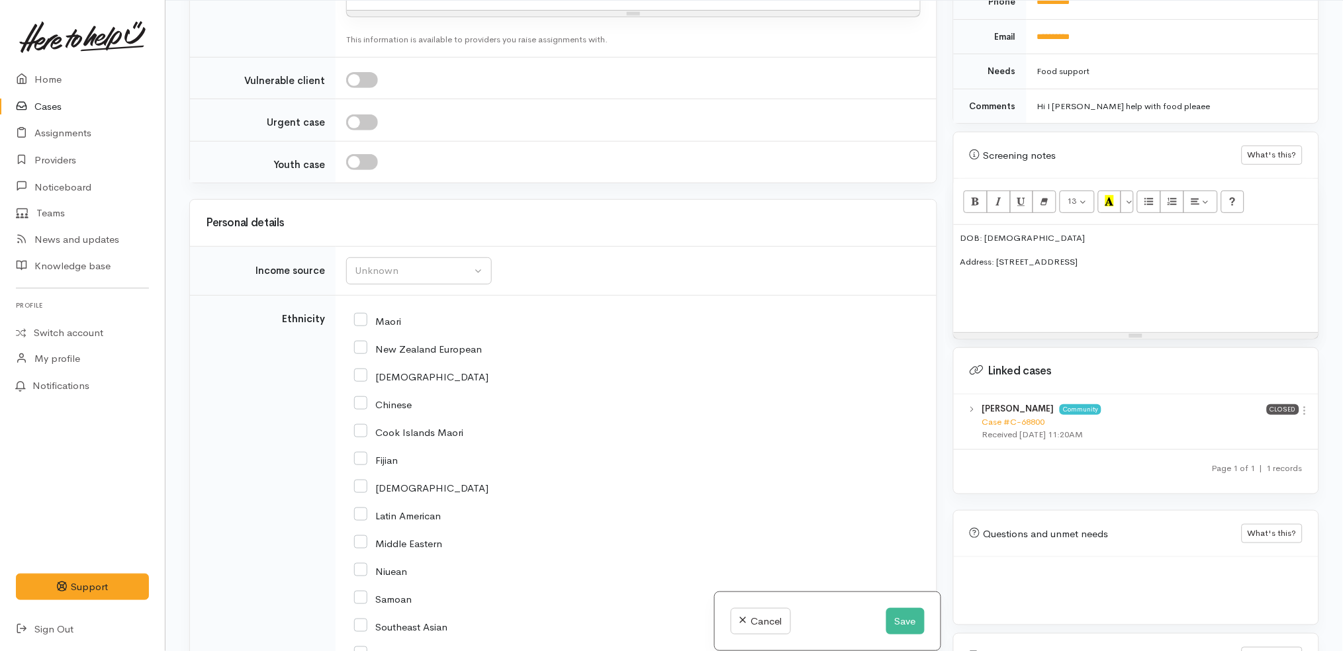
click at [387, 314] on input "Maori" at bounding box center [377, 320] width 47 height 12
checkbox input "true"
click at [453, 257] on button "Unknown" at bounding box center [419, 270] width 146 height 27
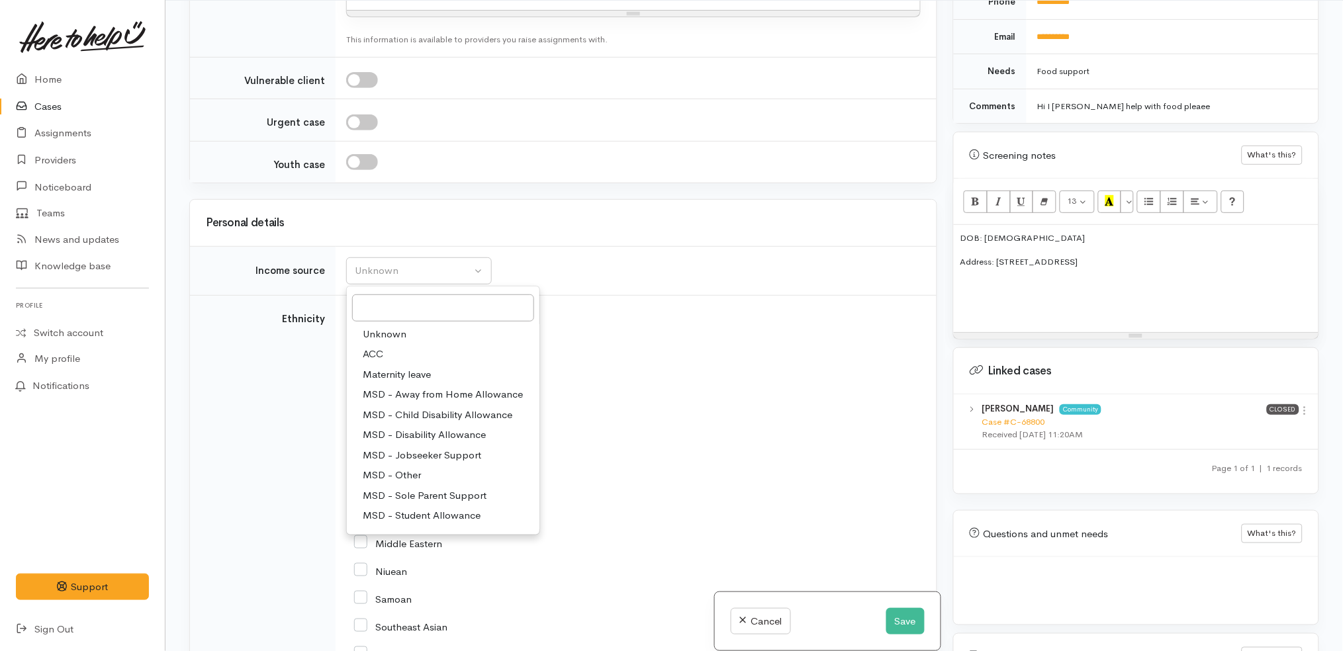
click at [453, 448] on span "MSD - Jobseeker Support" at bounding box center [422, 455] width 118 height 15
select select "4"
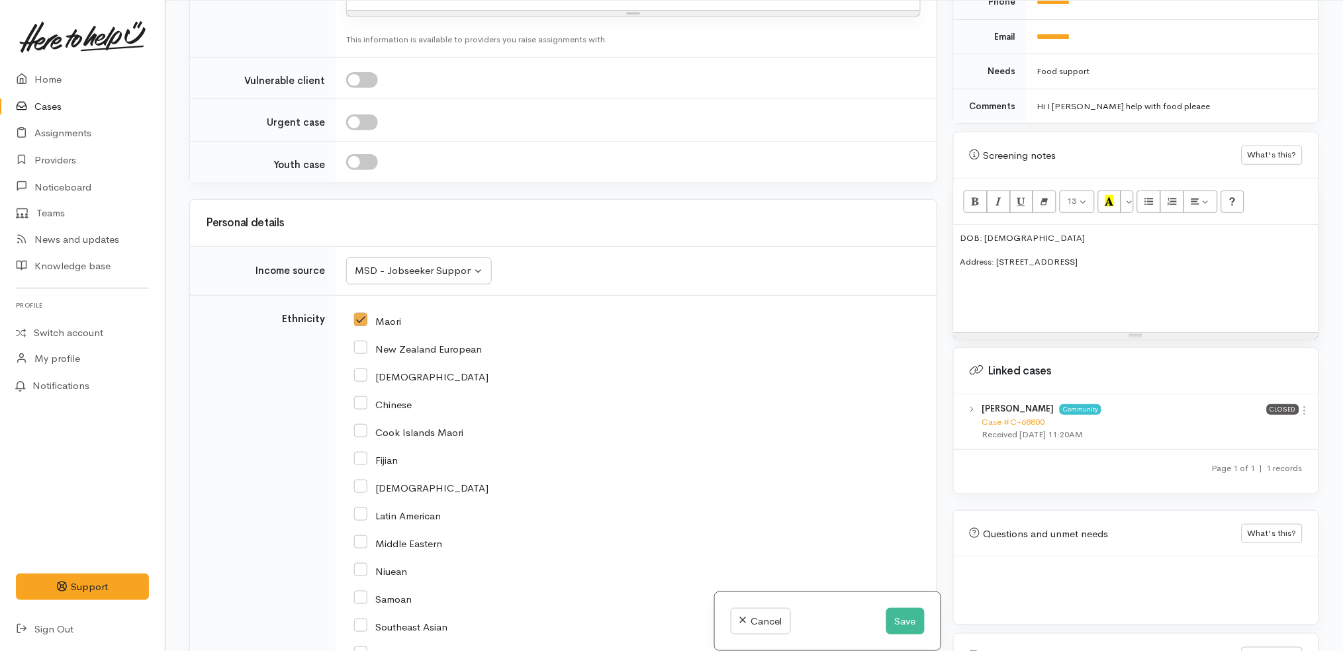
click at [382, 314] on input "Maori" at bounding box center [377, 320] width 47 height 12
checkbox input "false"
click at [417, 342] on input "New Zealand European" at bounding box center [418, 348] width 128 height 12
checkbox input "true"
click at [556, 474] on div "Indian" at bounding box center [633, 487] width 559 height 28
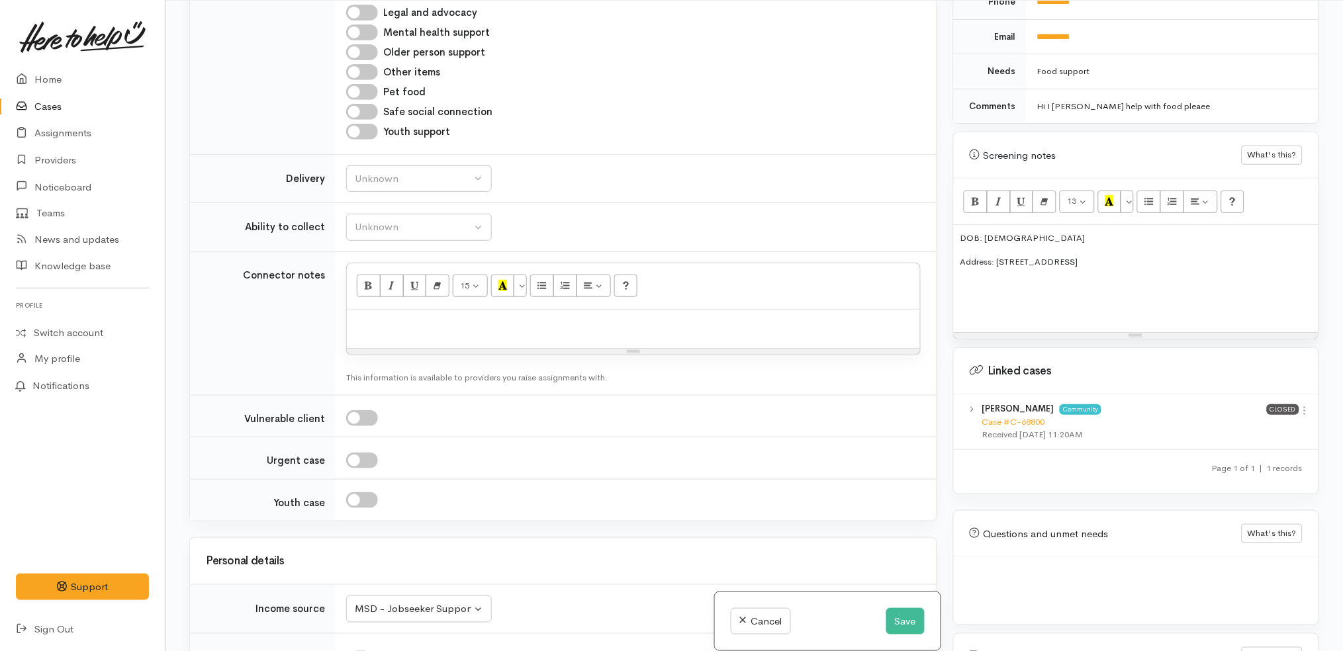
scroll to position [1007, 0]
click at [449, 168] on button "Unknown" at bounding box center [419, 181] width 146 height 27
click at [711, 206] on td "Unknown Able to pick up / collect help on my own Able to pick up / collect with…" at bounding box center [636, 230] width 601 height 49
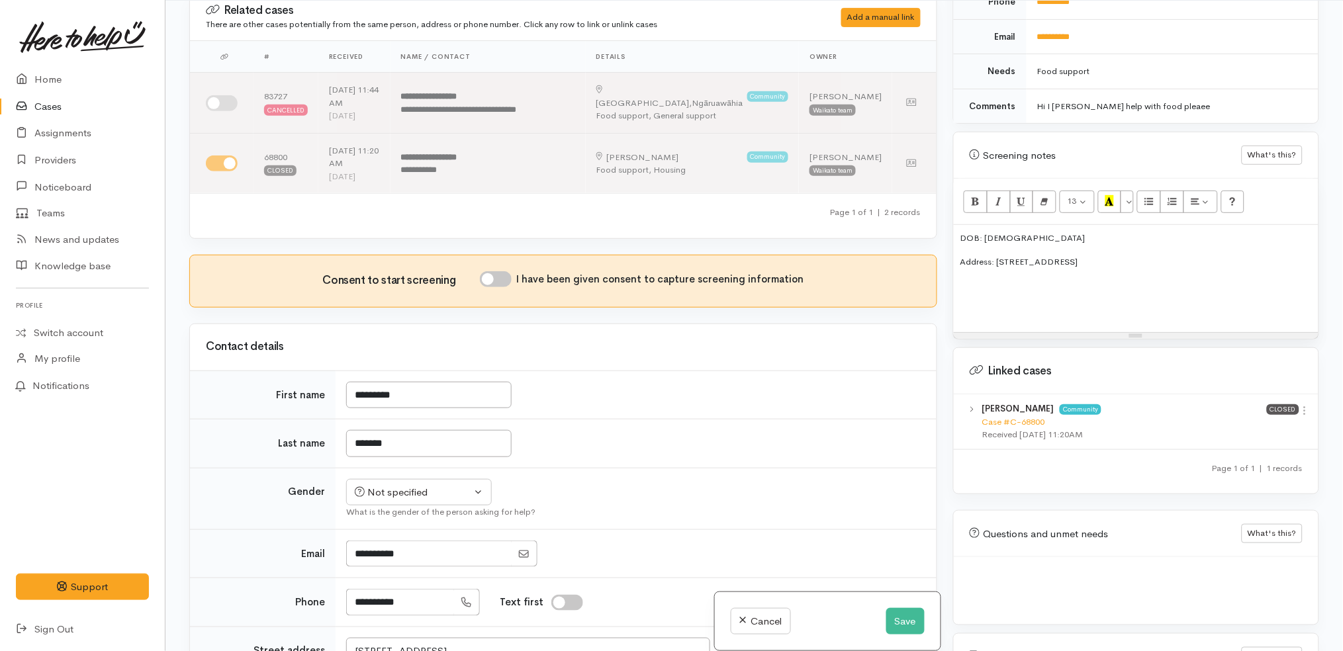
scroll to position [0, 0]
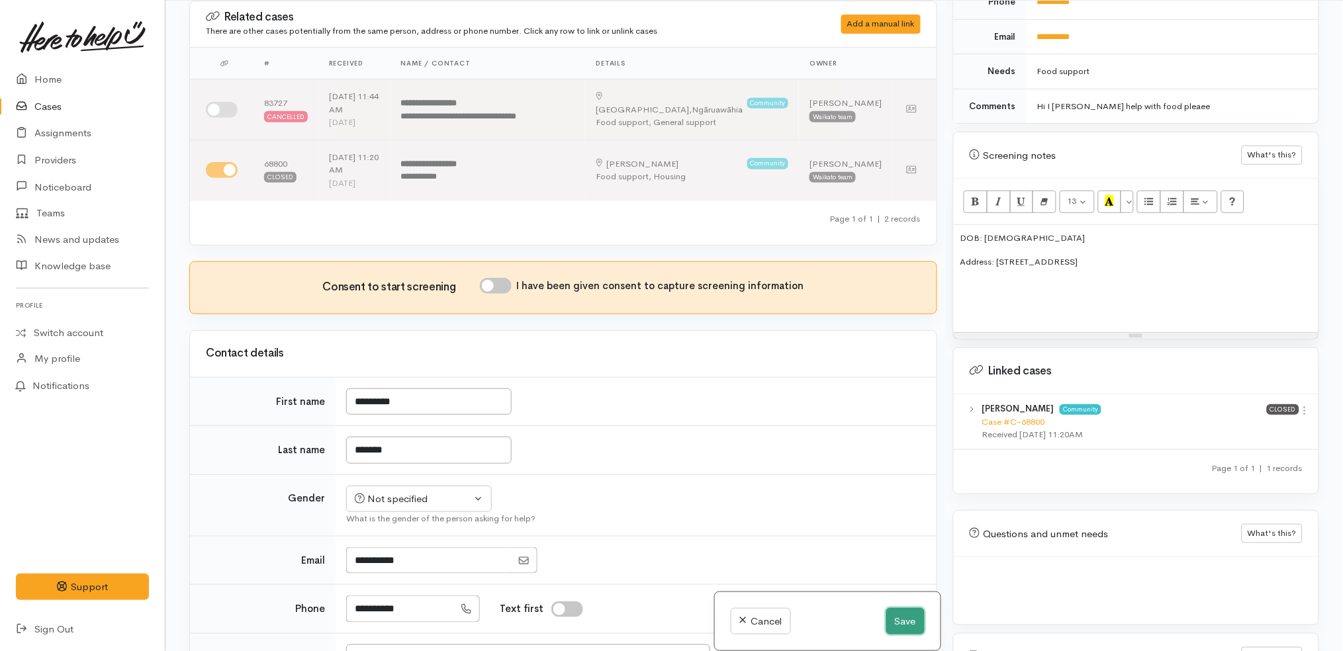
click at [901, 624] on button "Save" at bounding box center [905, 621] width 38 height 27
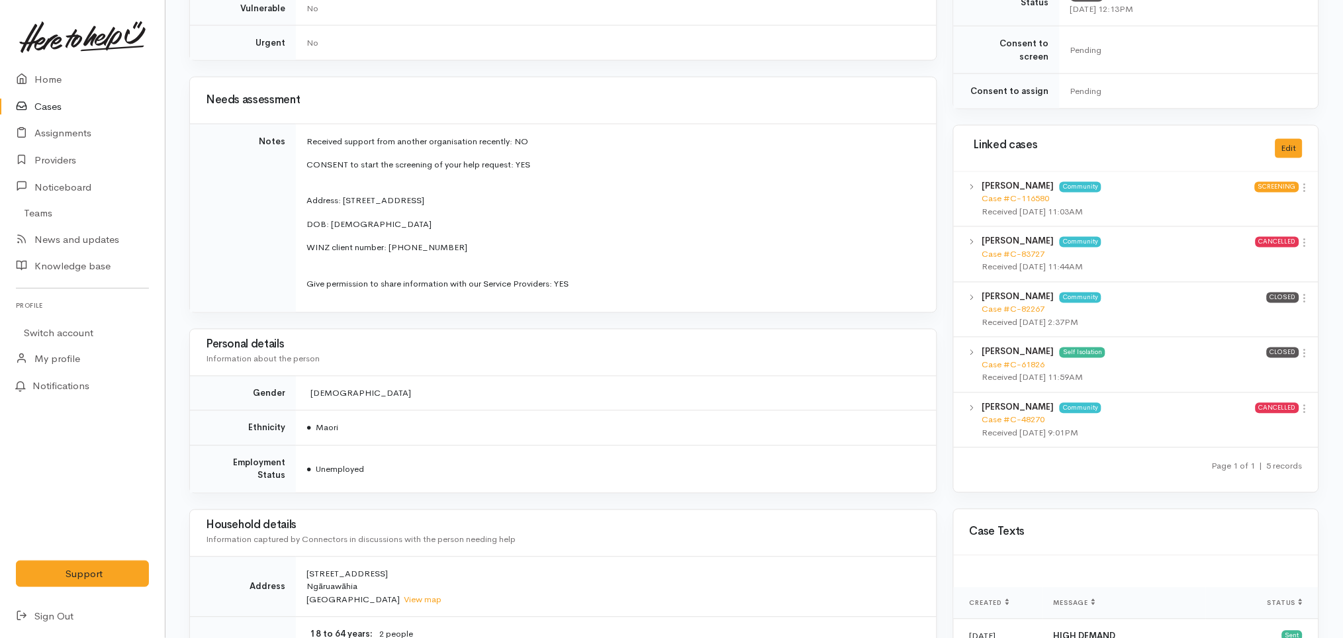
scroll to position [604, 0]
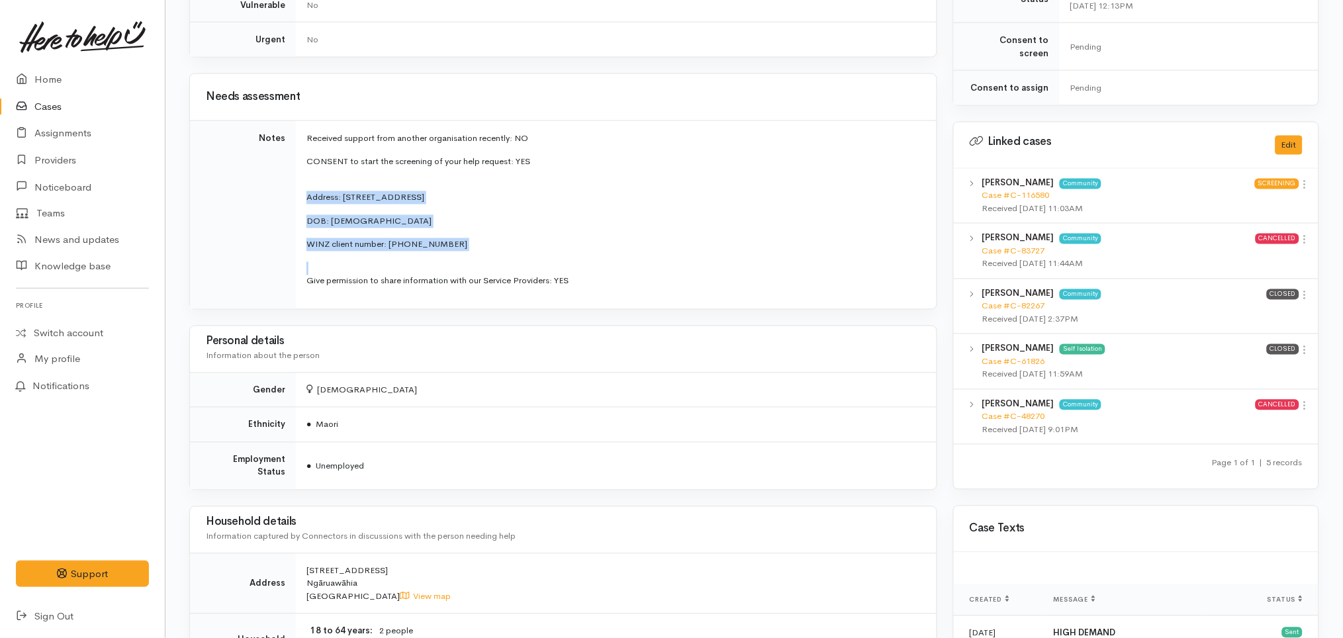
drag, startPoint x: 303, startPoint y: 201, endPoint x: 575, endPoint y: 271, distance: 280.3
click at [575, 271] on td "Received support from another organisation recently: NO CONSENT to start the sc…" at bounding box center [616, 214] width 641 height 189
copy td "Address: 1 HAVELOCK RD, NGARUAWAHIA DOB: 29/05/1984 WINZ client number: 368-119…"
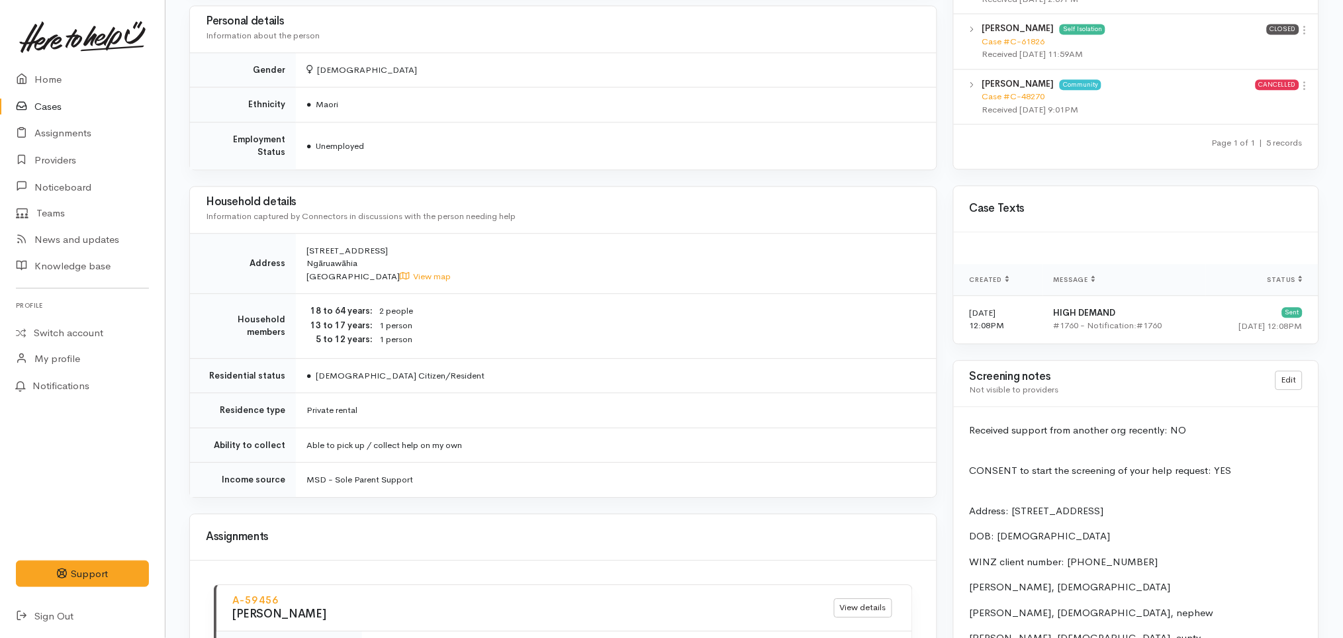
scroll to position [1024, 0]
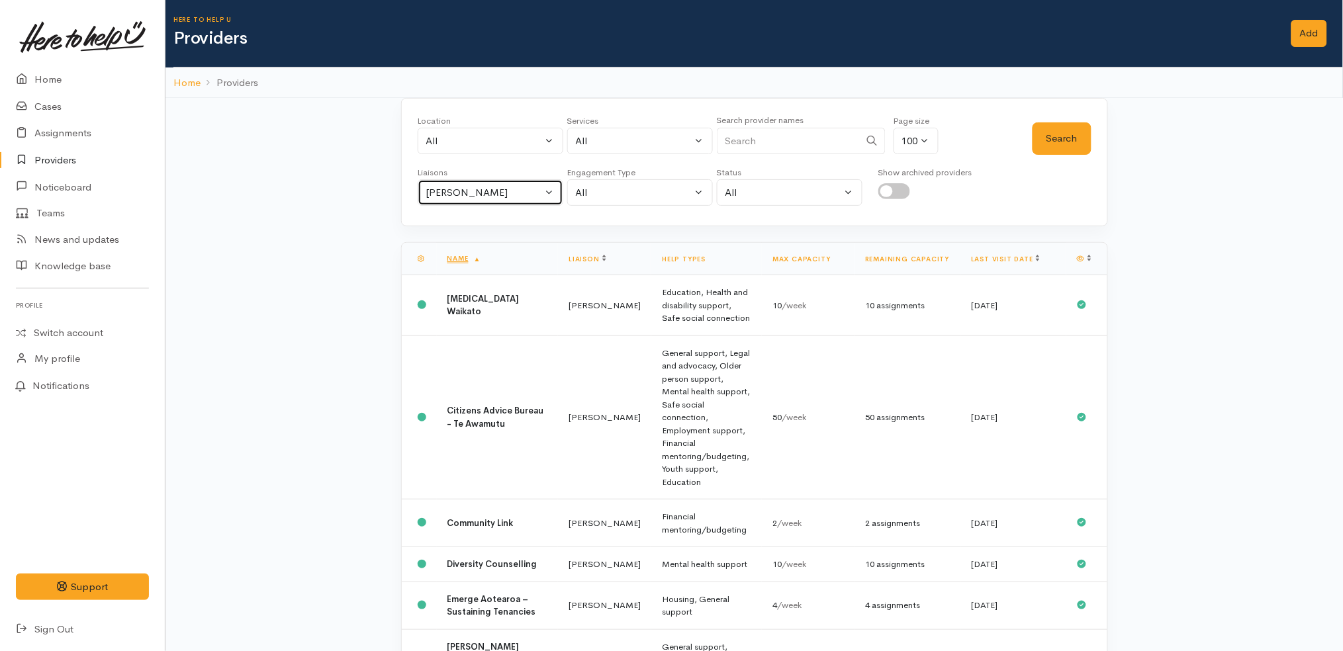
click at [493, 187] on div "[PERSON_NAME]" at bounding box center [484, 192] width 116 height 15
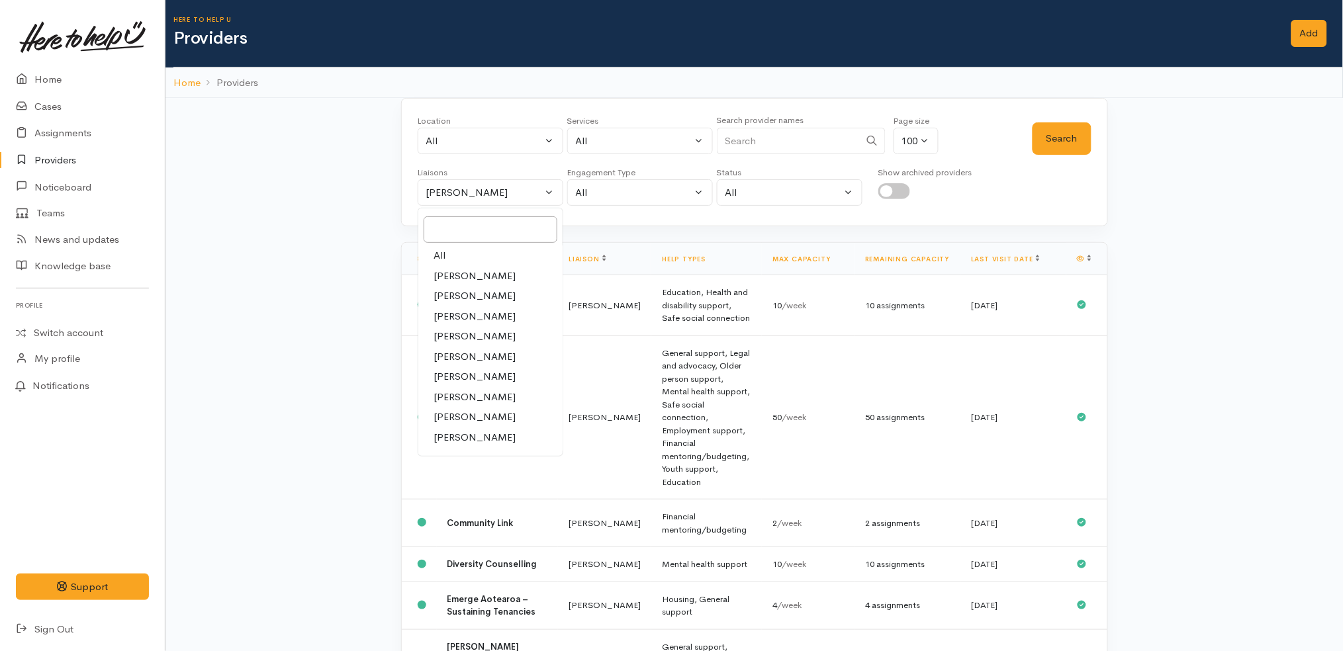
click at [471, 249] on link "All" at bounding box center [490, 256] width 144 height 21
select select "null"
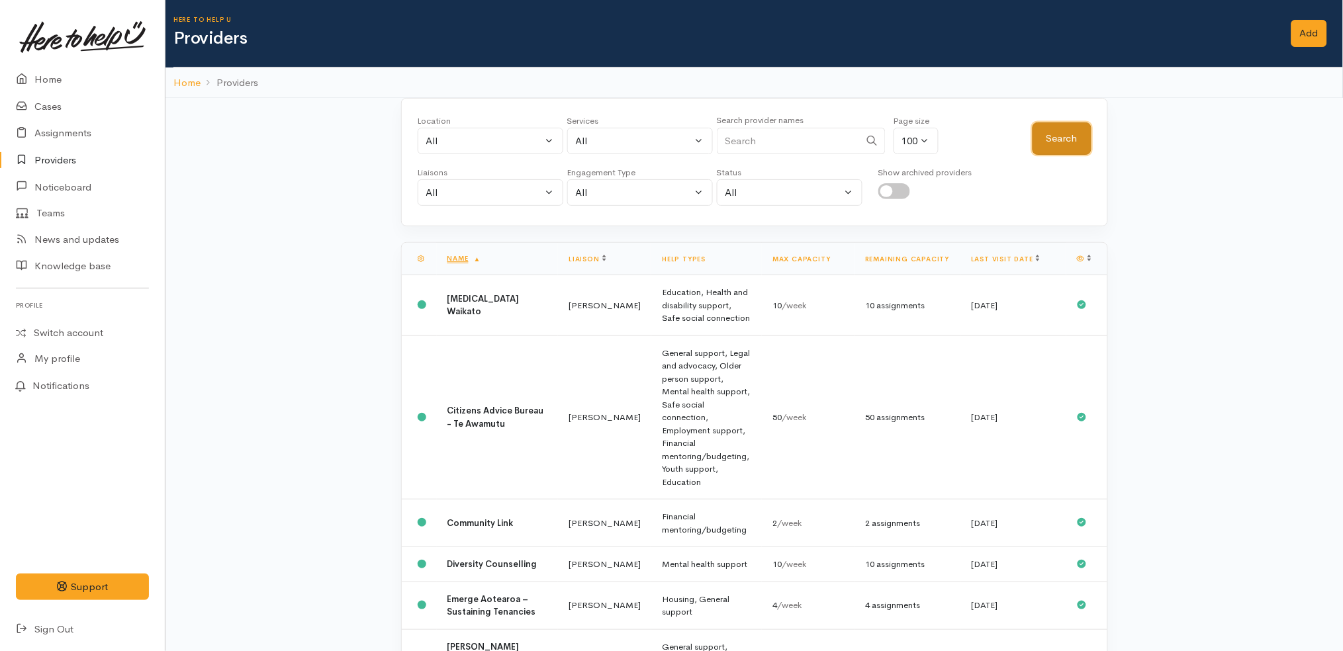
click at [1059, 133] on button "Search" at bounding box center [1062, 138] width 59 height 32
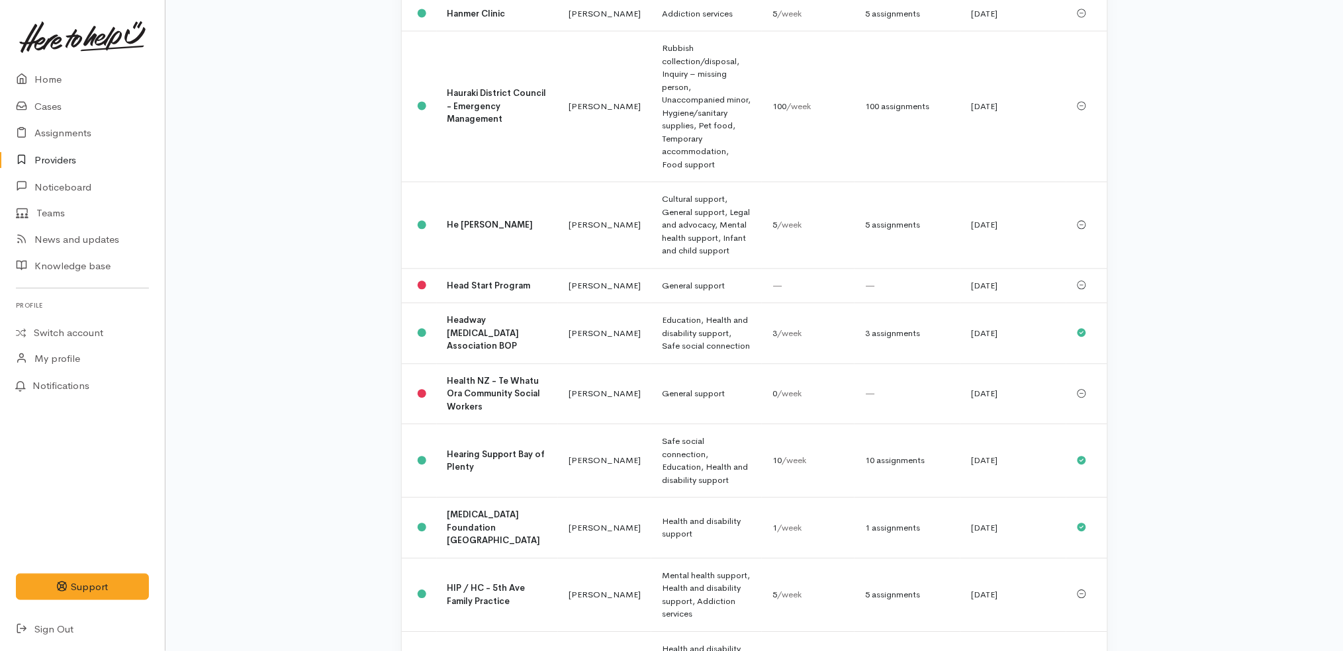
scroll to position [5658, 0]
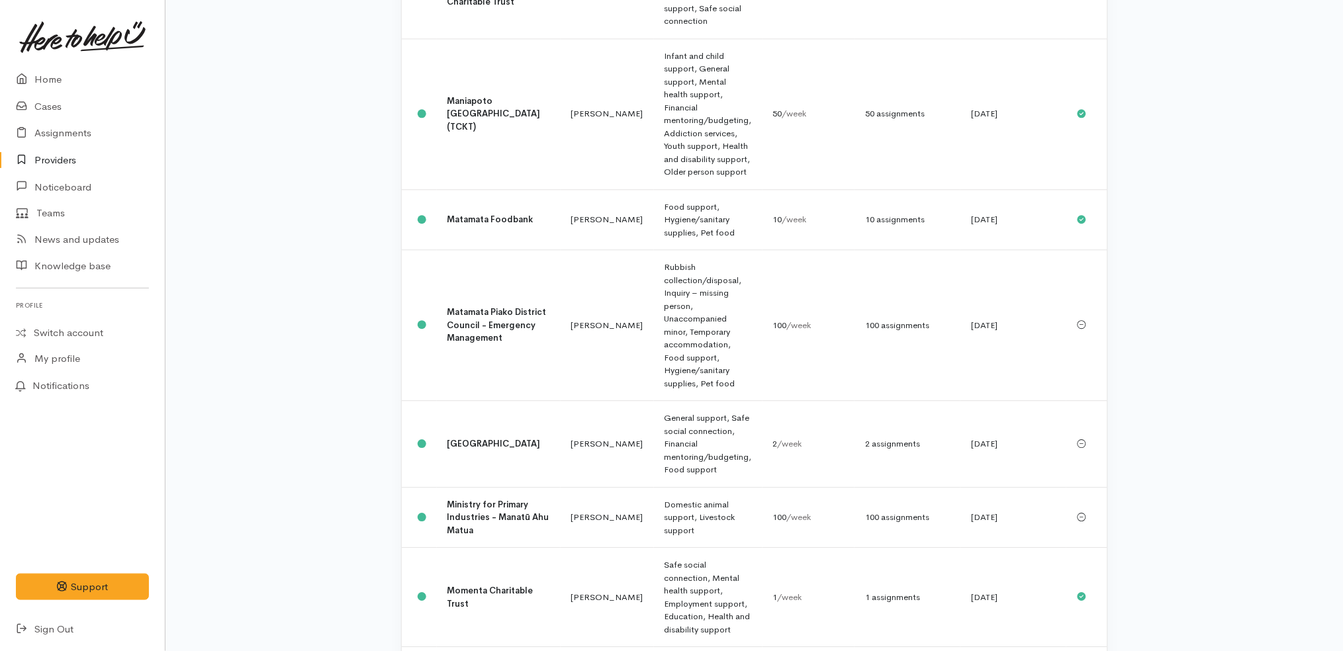
scroll to position [4018, 0]
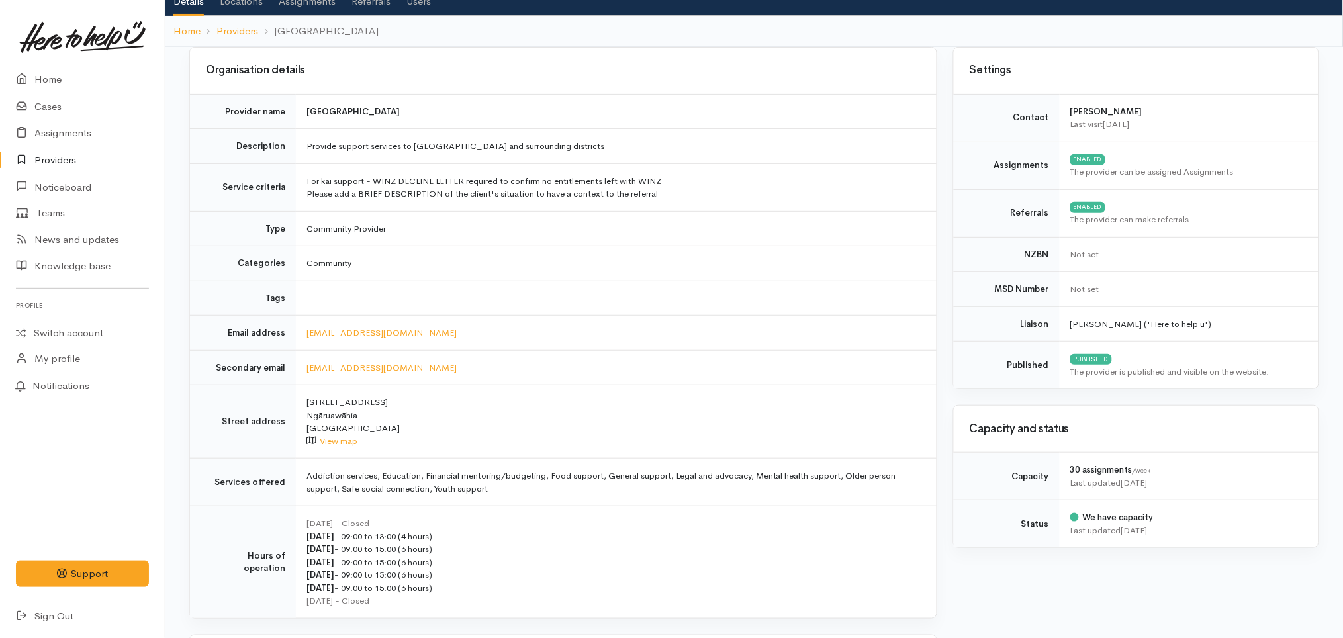
scroll to position [72, 0]
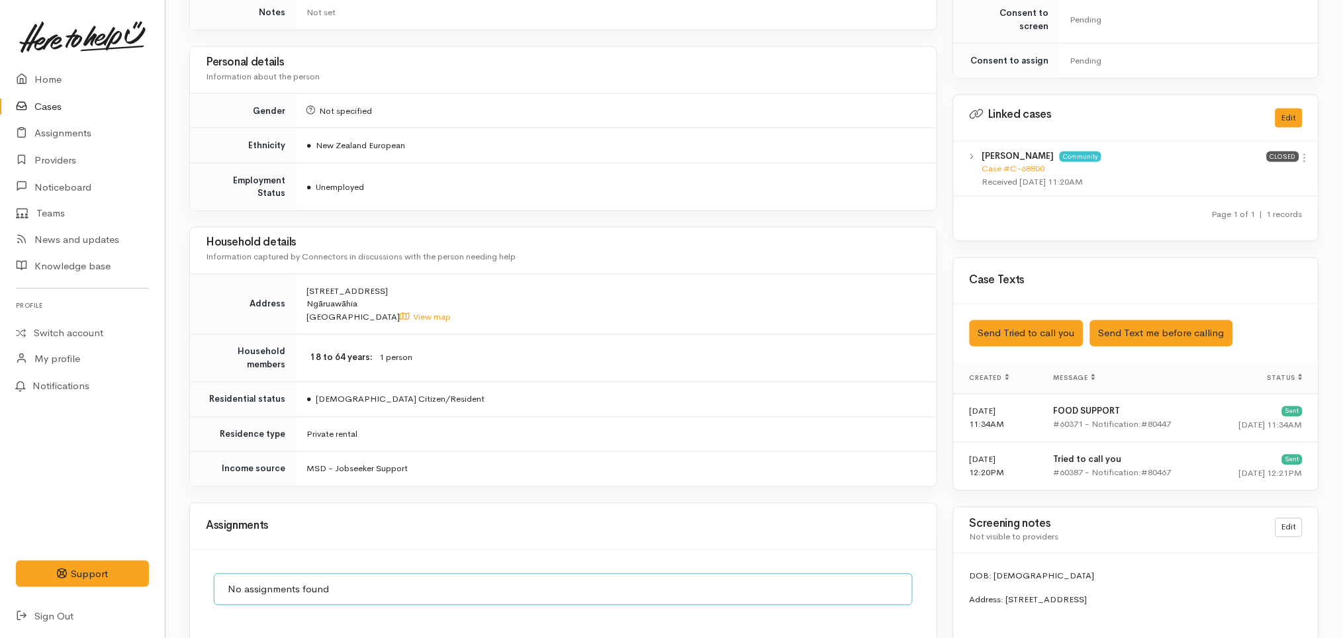
scroll to position [751, 0]
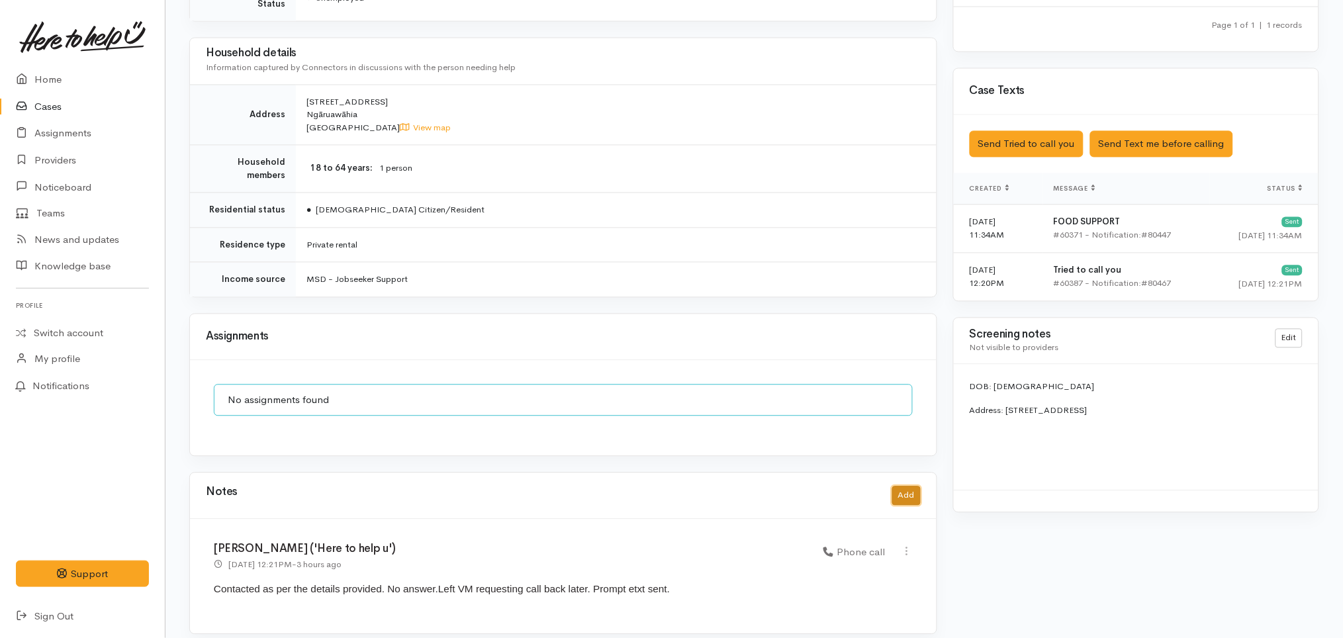
click at [909, 489] on button "Add" at bounding box center [906, 496] width 28 height 19
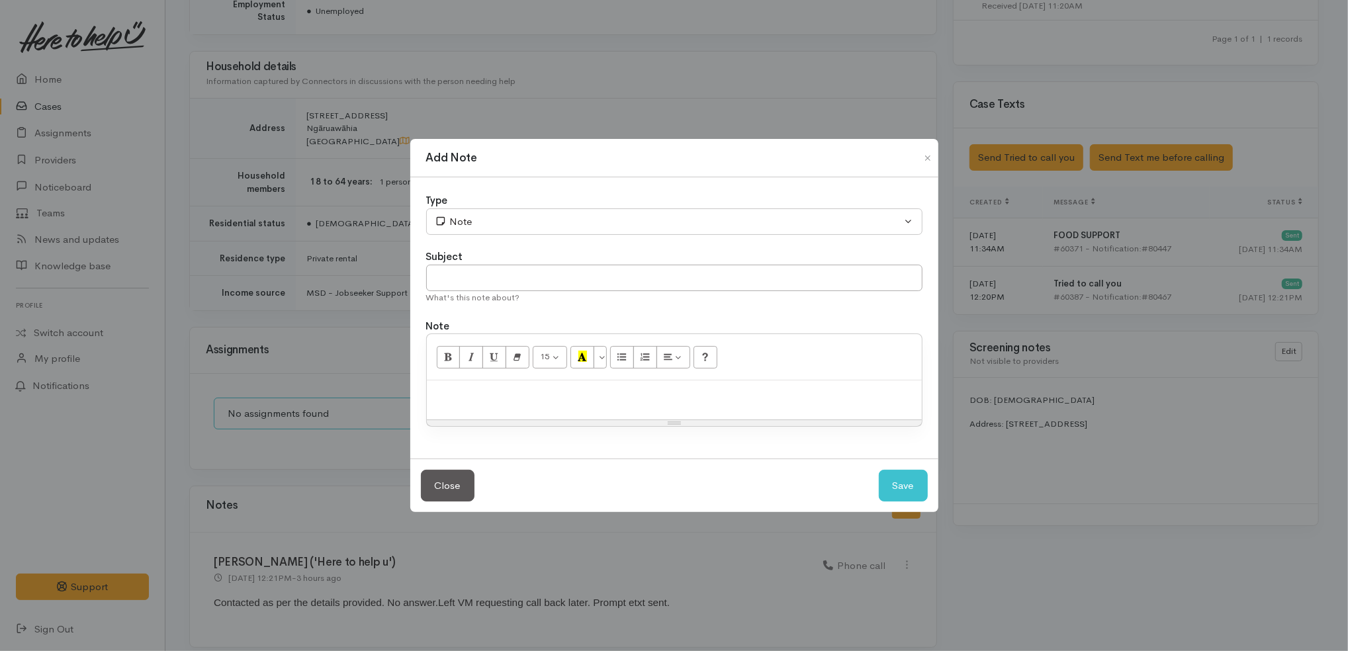
click at [759, 389] on p at bounding box center [675, 394] width 482 height 15
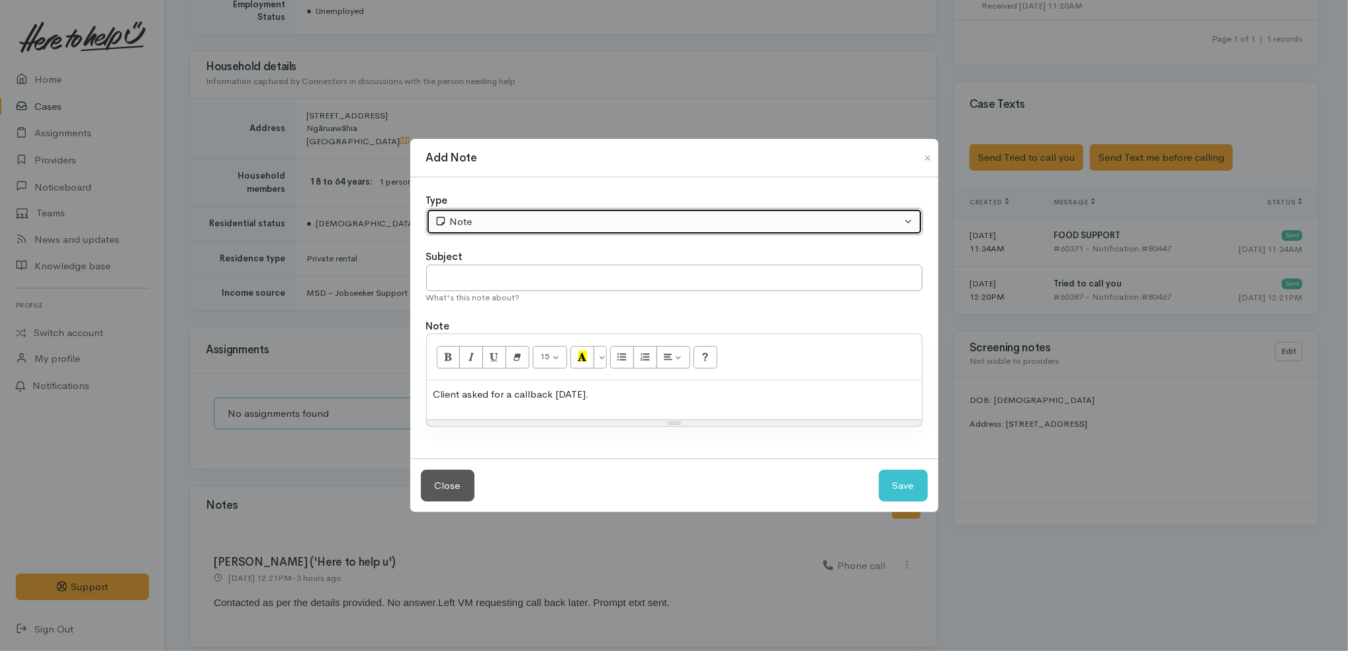
click at [569, 230] on button "Note" at bounding box center [674, 222] width 496 height 27
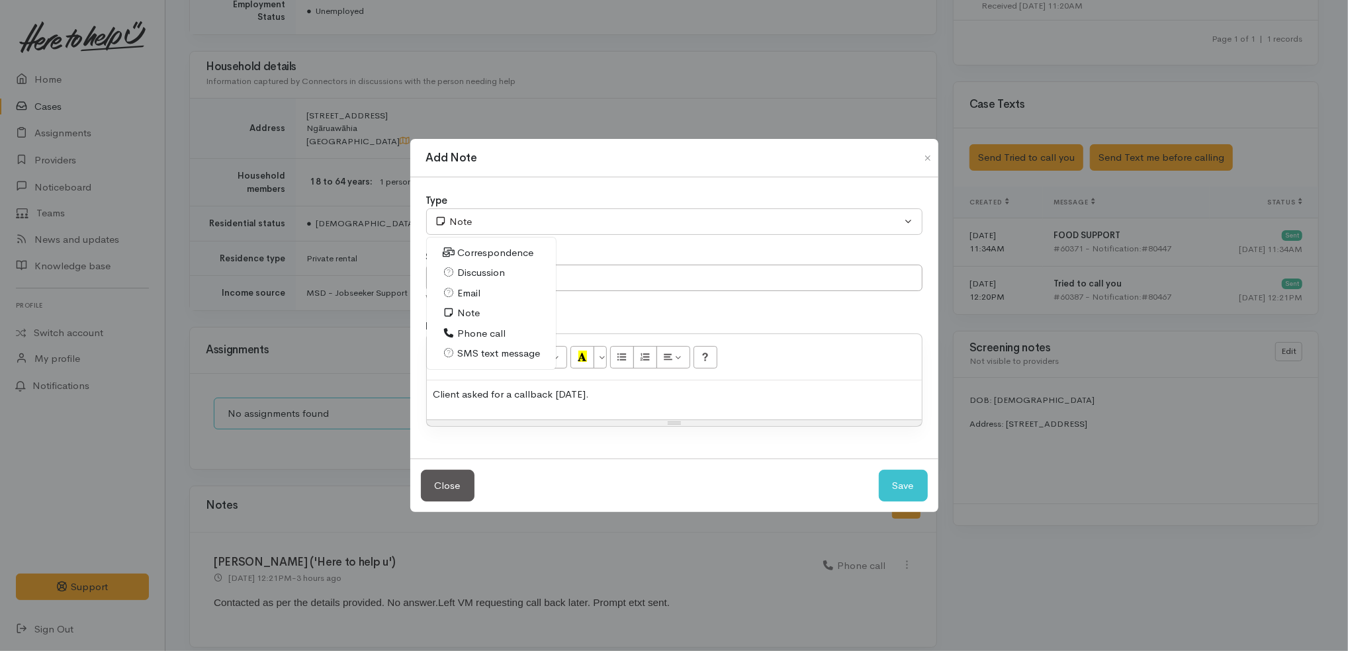
click at [500, 336] on span "Phone call" at bounding box center [481, 333] width 48 height 15
click at [662, 400] on p "Client asked for a callback on Monday." at bounding box center [675, 394] width 482 height 15
click at [663, 380] on div "15 8 9 10 11 12 14 18 24 36 Background Color Transparent Select #ffff00 Text Co…" at bounding box center [674, 357] width 495 height 46
click at [658, 387] on p "Client asked for a callback on Monday." at bounding box center [675, 394] width 482 height 15
click at [617, 391] on p "Client asked for a callback on Monday.11am" at bounding box center [675, 394] width 482 height 15
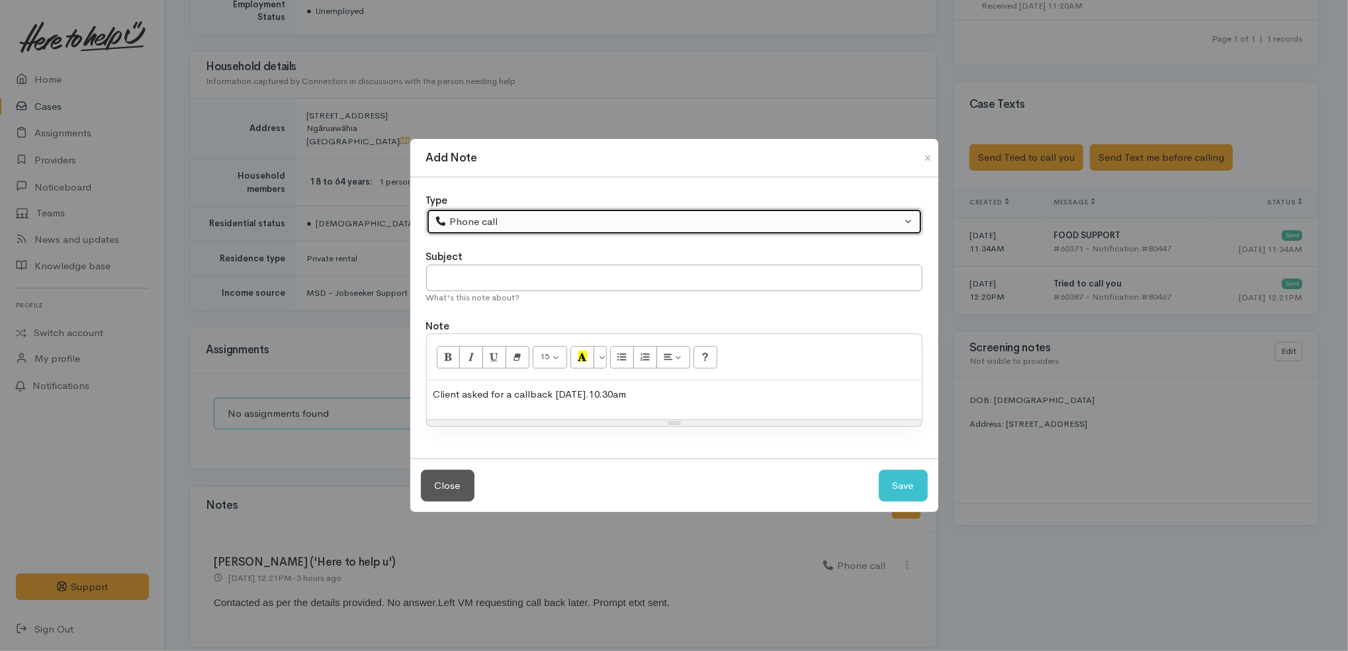
click at [551, 213] on button "Phone call" at bounding box center [674, 222] width 496 height 27
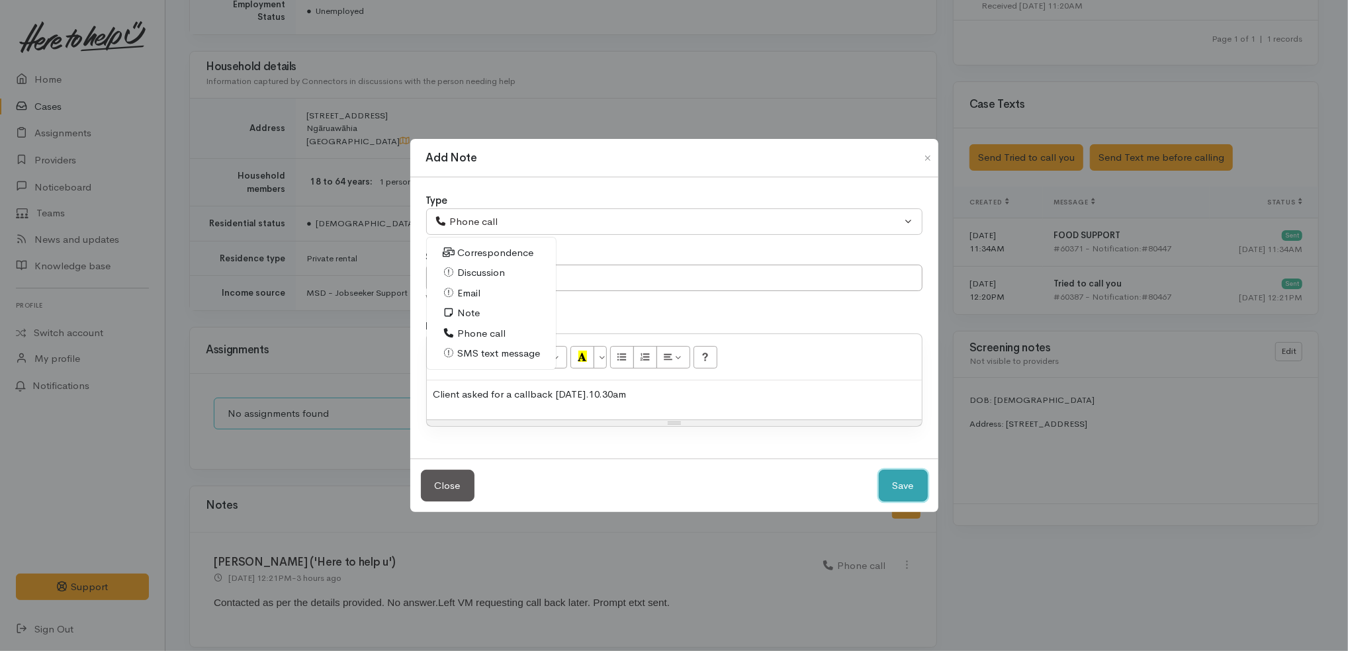
click at [911, 485] on button "Save" at bounding box center [903, 486] width 49 height 32
select select "1"
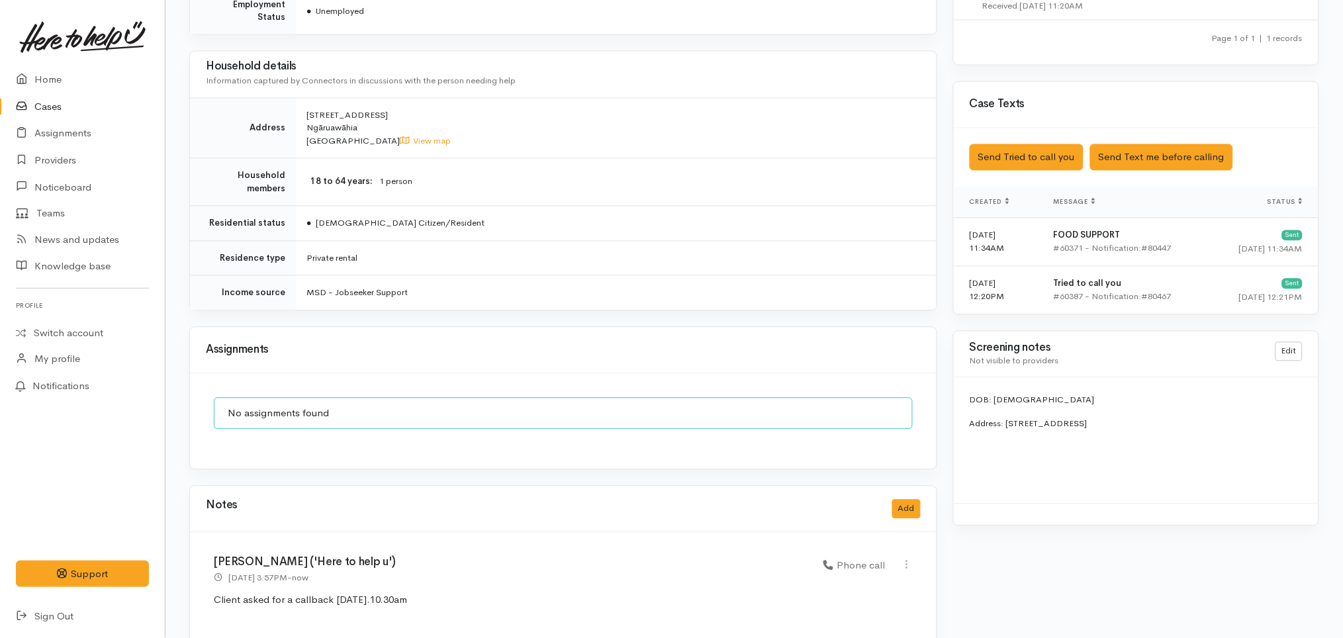
scroll to position [861, 0]
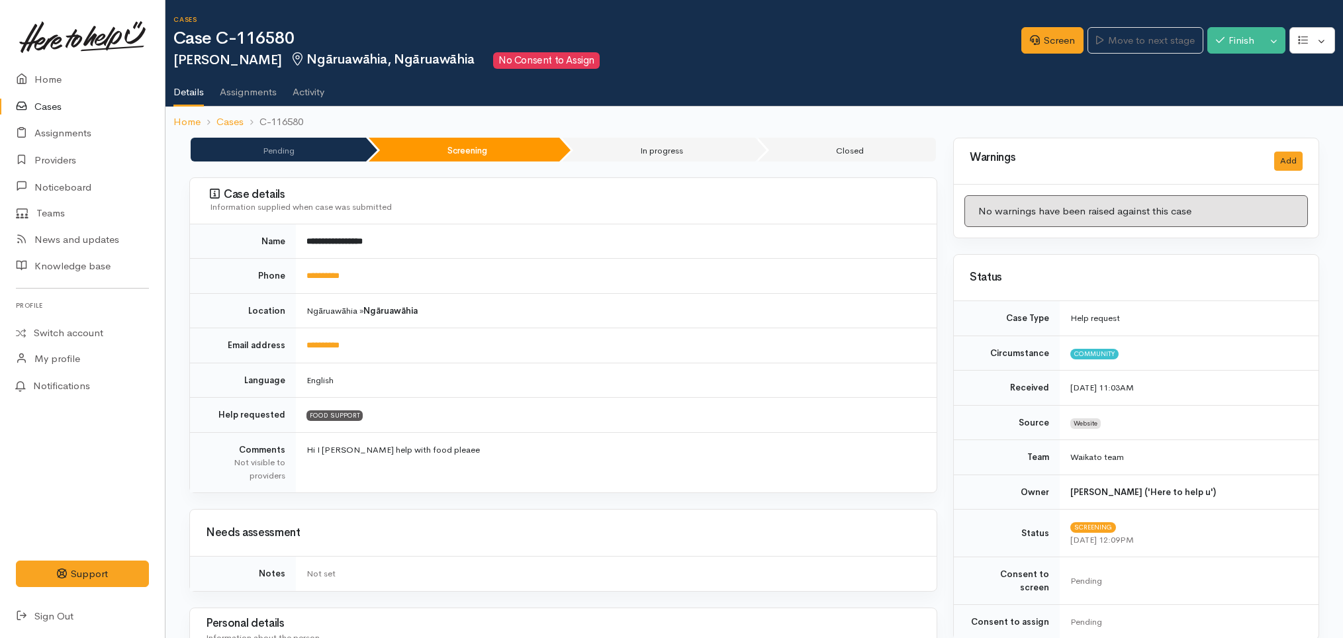
scroll to position [861, 0]
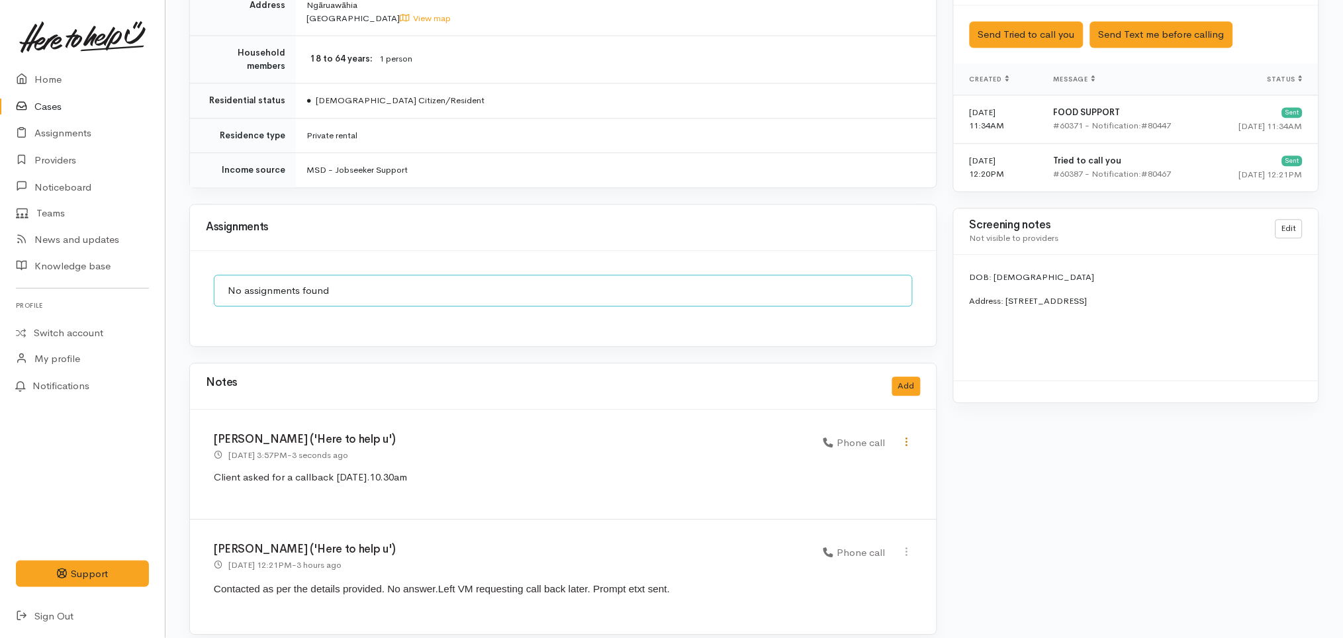
click at [911, 436] on icon at bounding box center [907, 441] width 11 height 11
click at [884, 457] on link "Edit" at bounding box center [860, 467] width 105 height 21
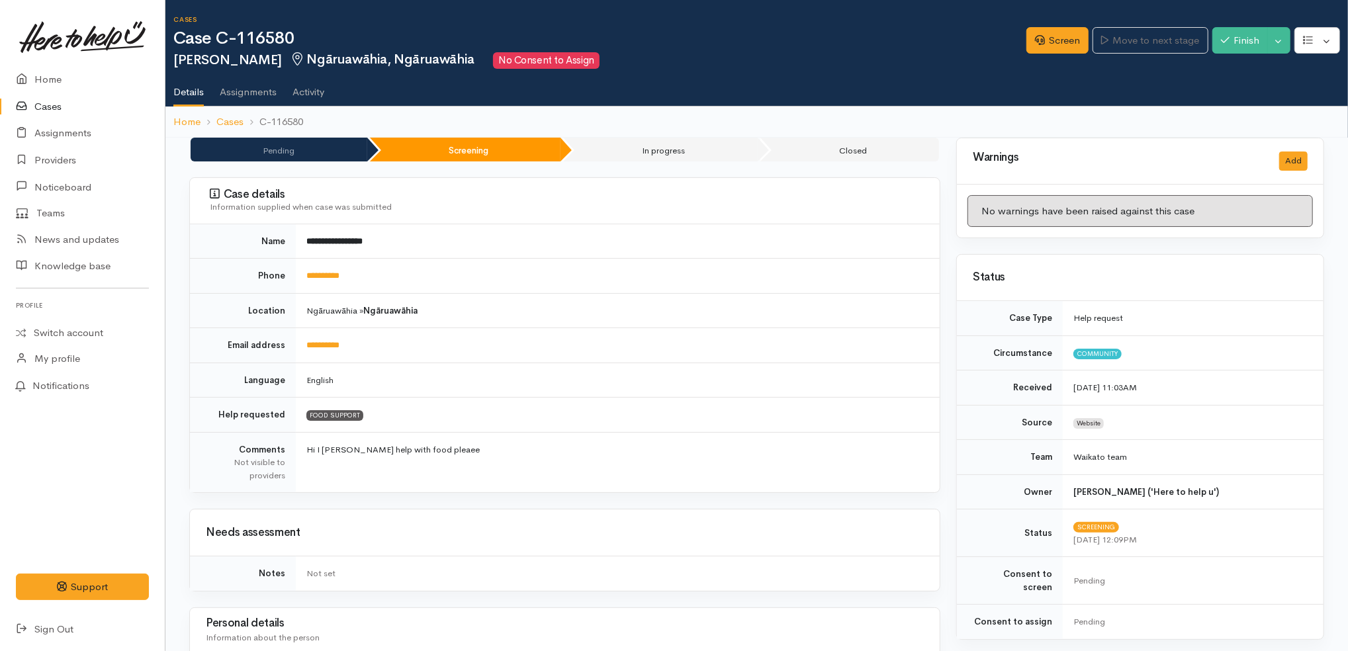
select select "3"
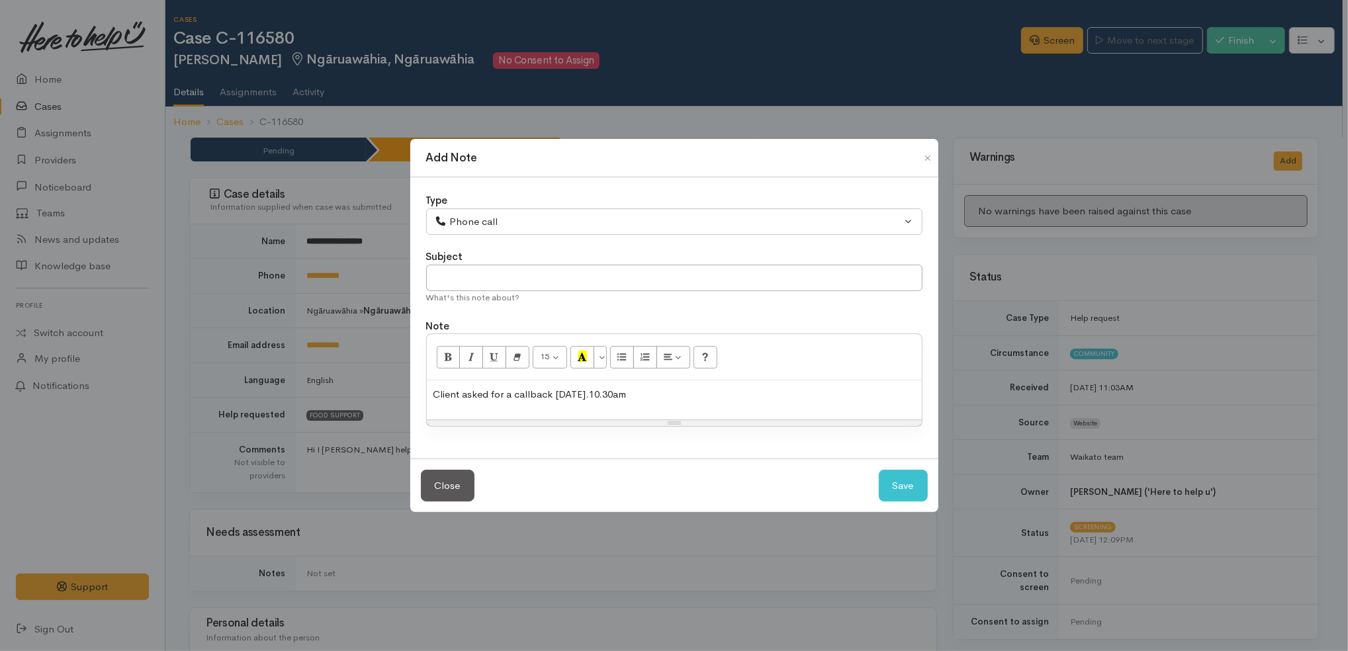
click at [749, 398] on p "Client asked for a callback [DATE].10.30am" at bounding box center [675, 394] width 482 height 15
click at [914, 498] on button "Save" at bounding box center [903, 486] width 49 height 32
select select "1"
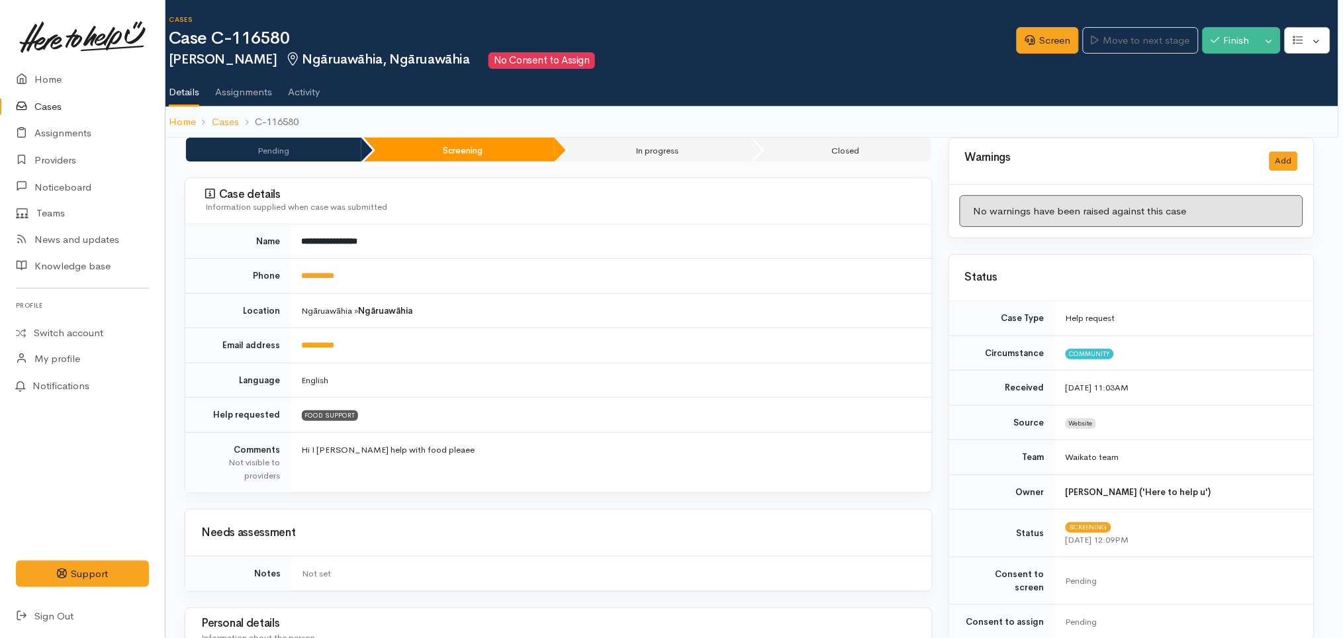
scroll to position [0, 7]
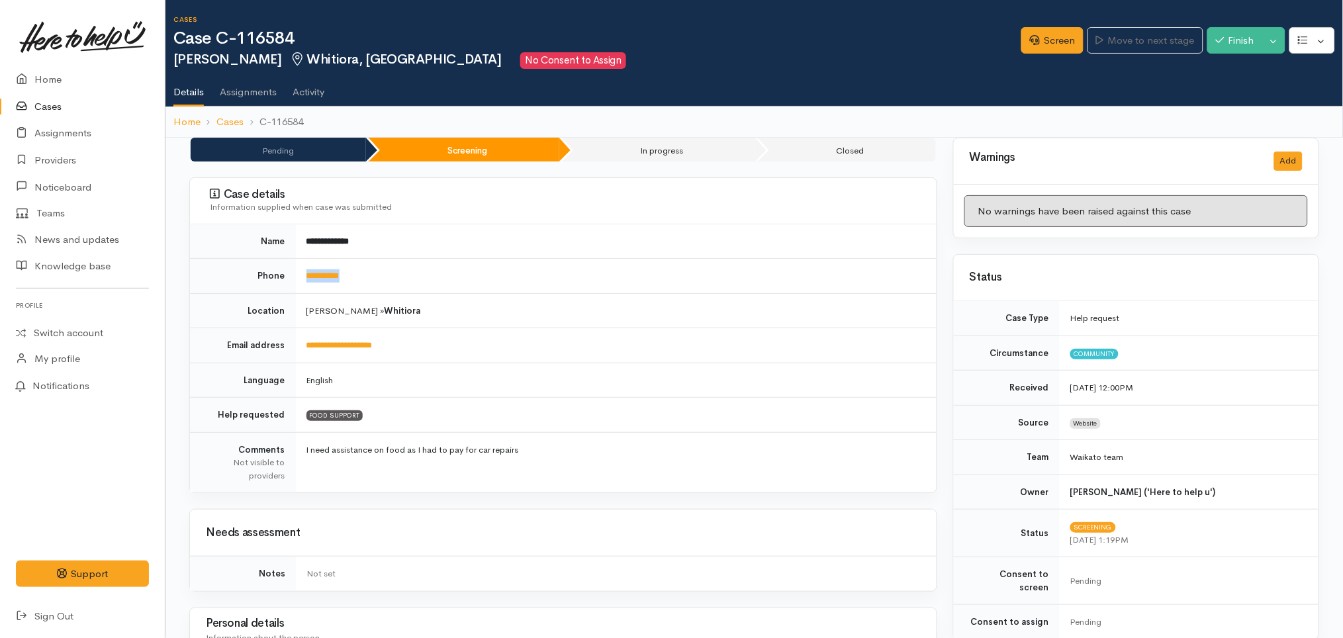
drag, startPoint x: 377, startPoint y: 276, endPoint x: 303, endPoint y: 274, distance: 74.2
click at [303, 274] on td "**********" at bounding box center [616, 276] width 641 height 35
copy link "**********"
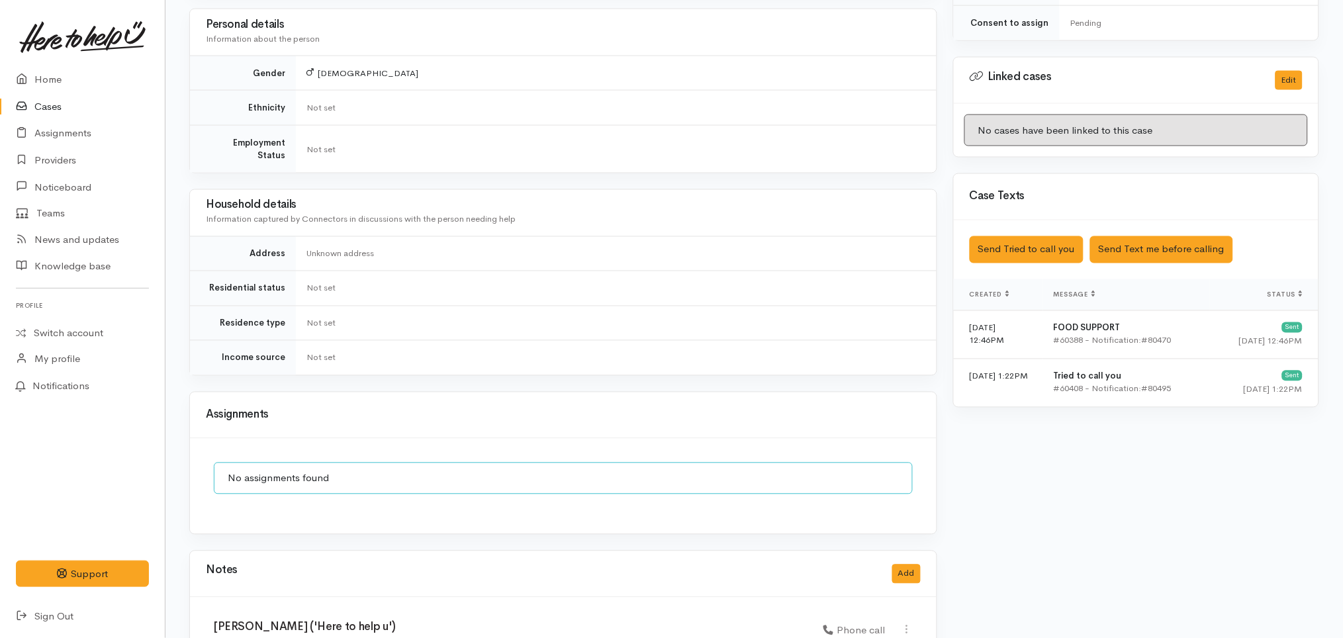
scroll to position [719, 0]
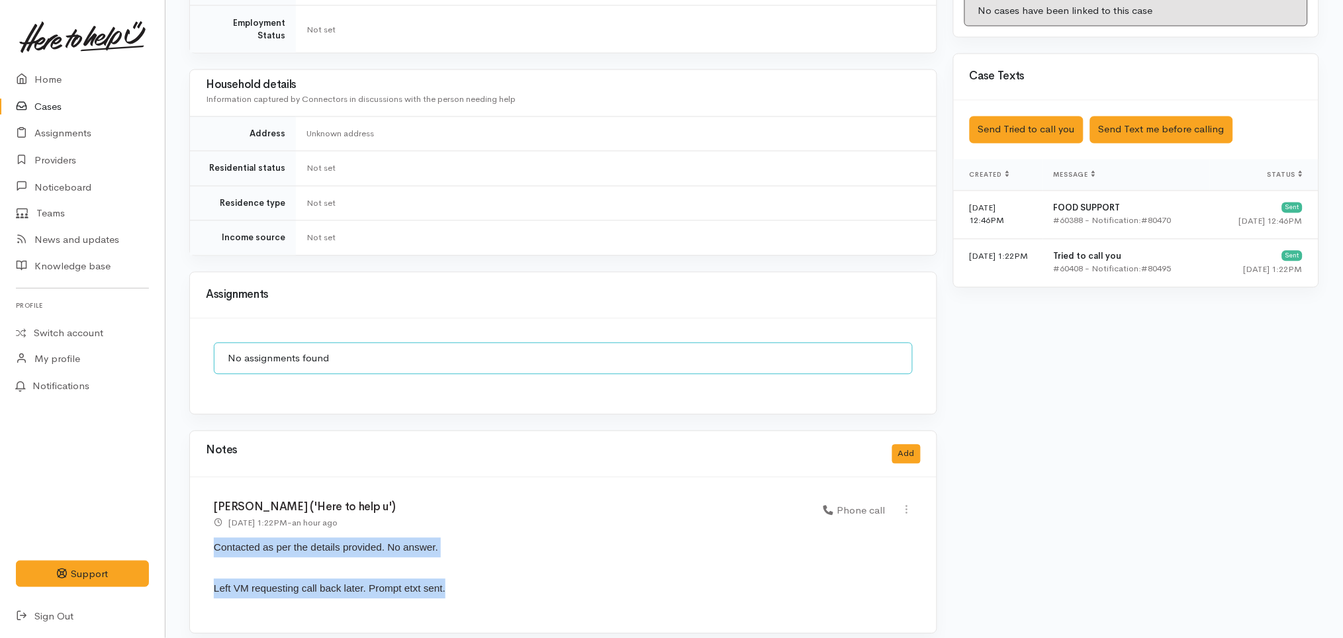
drag, startPoint x: 480, startPoint y: 581, endPoint x: 212, endPoint y: 526, distance: 273.5
click at [212, 526] on div "[PERSON_NAME] ('Here to help u') [DATE] 1:22PM - an hour ago Phone call" at bounding box center [563, 556] width 747 height 156
copy div "Contacted as per the details provided. No answer. Left VM requesting call back …"
click at [915, 445] on button "Add" at bounding box center [906, 454] width 28 height 19
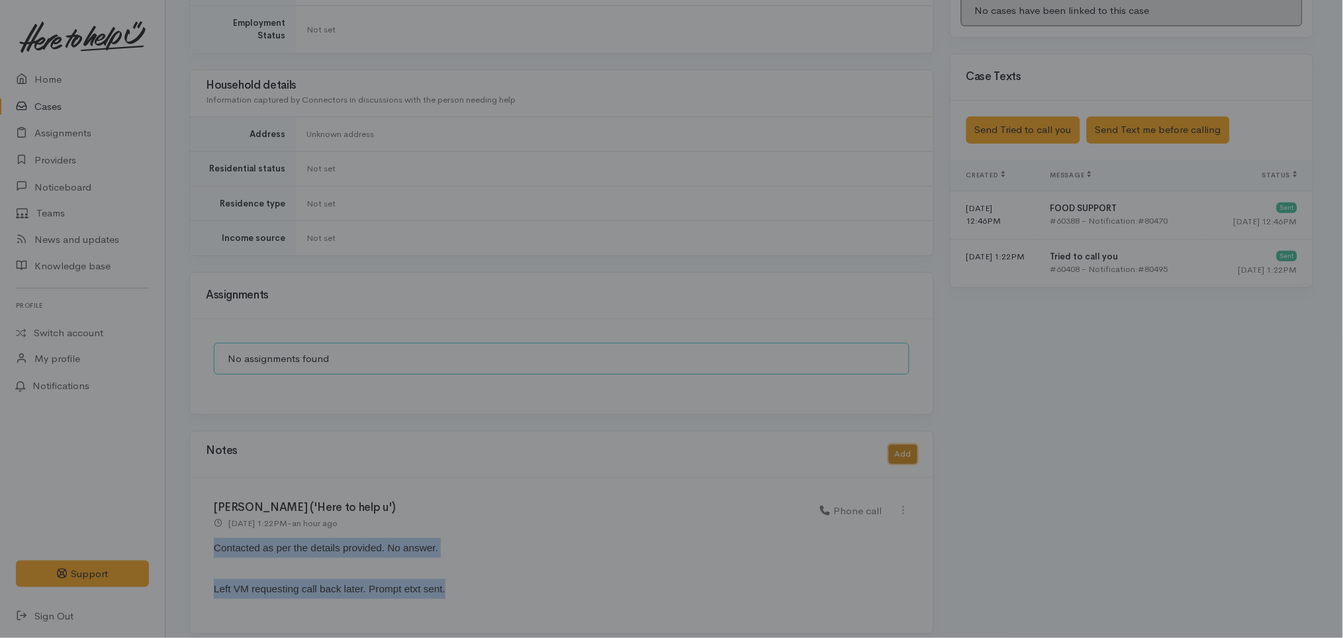
scroll to position [706, 0]
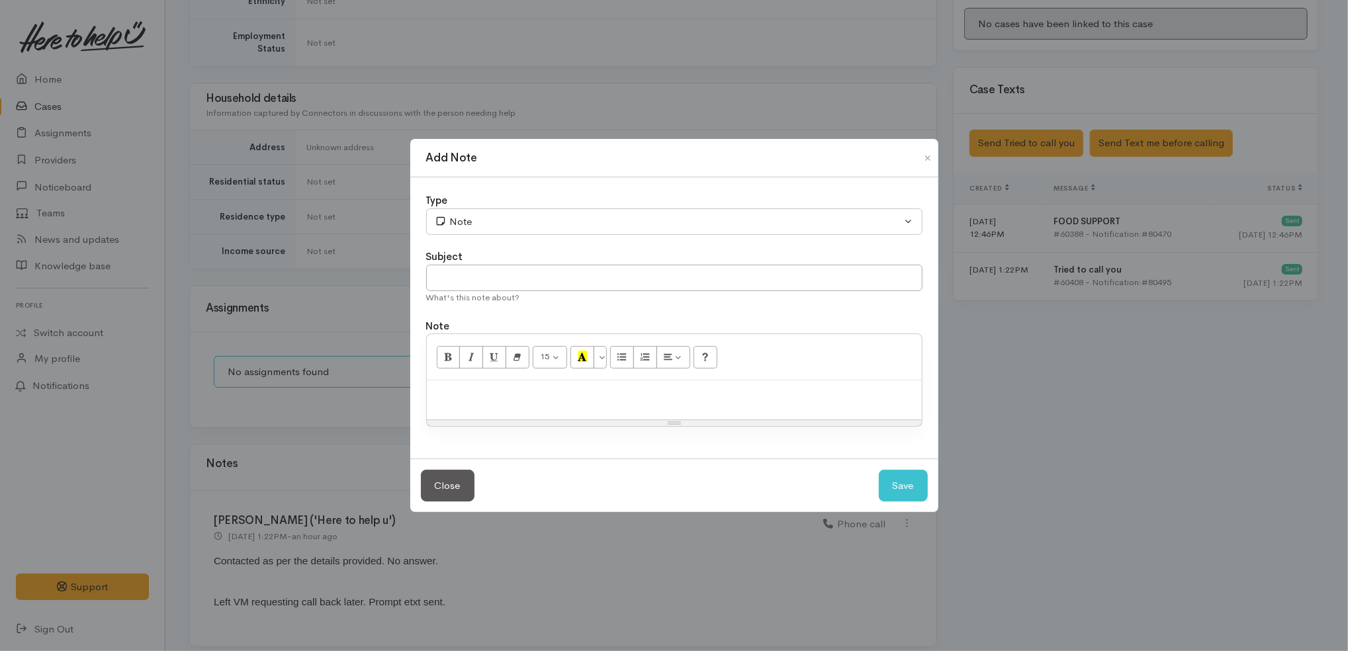
click at [654, 402] on p at bounding box center [675, 394] width 482 height 15
paste div
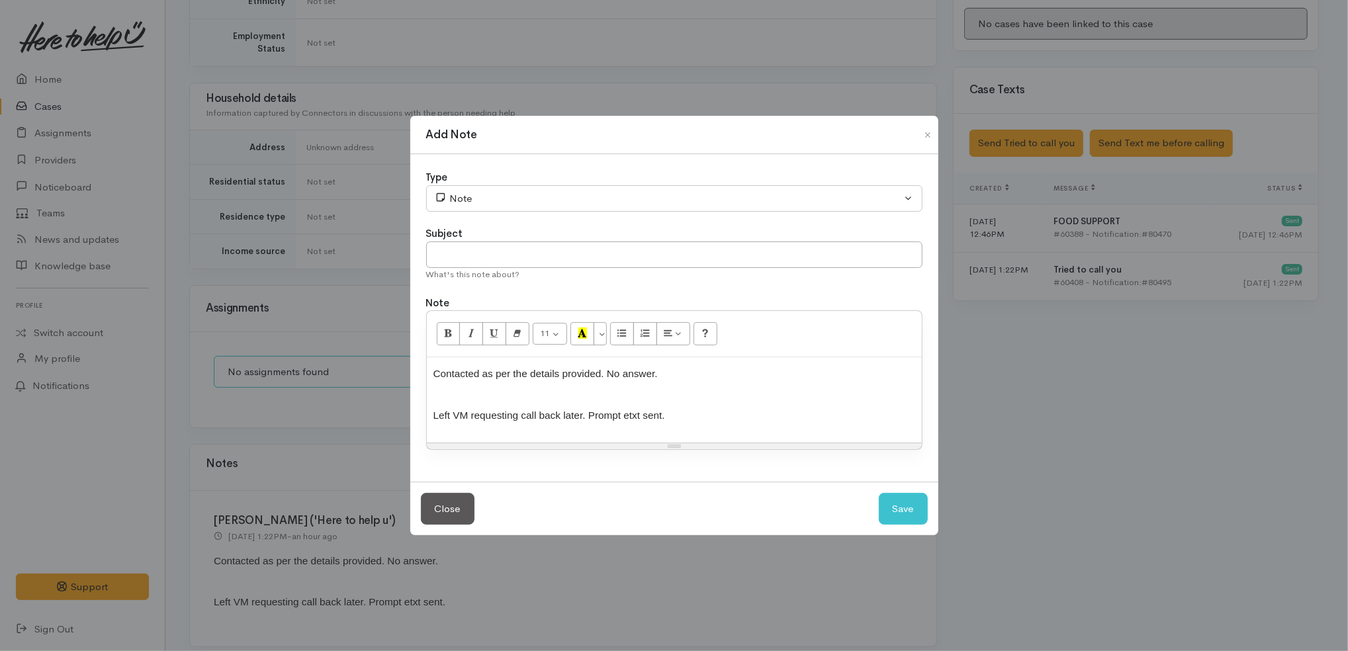
click at [575, 417] on span "Left VM requesting call back later. Prompt etxt sent." at bounding box center [550, 415] width 232 height 11
click at [897, 506] on button "Save" at bounding box center [903, 509] width 49 height 32
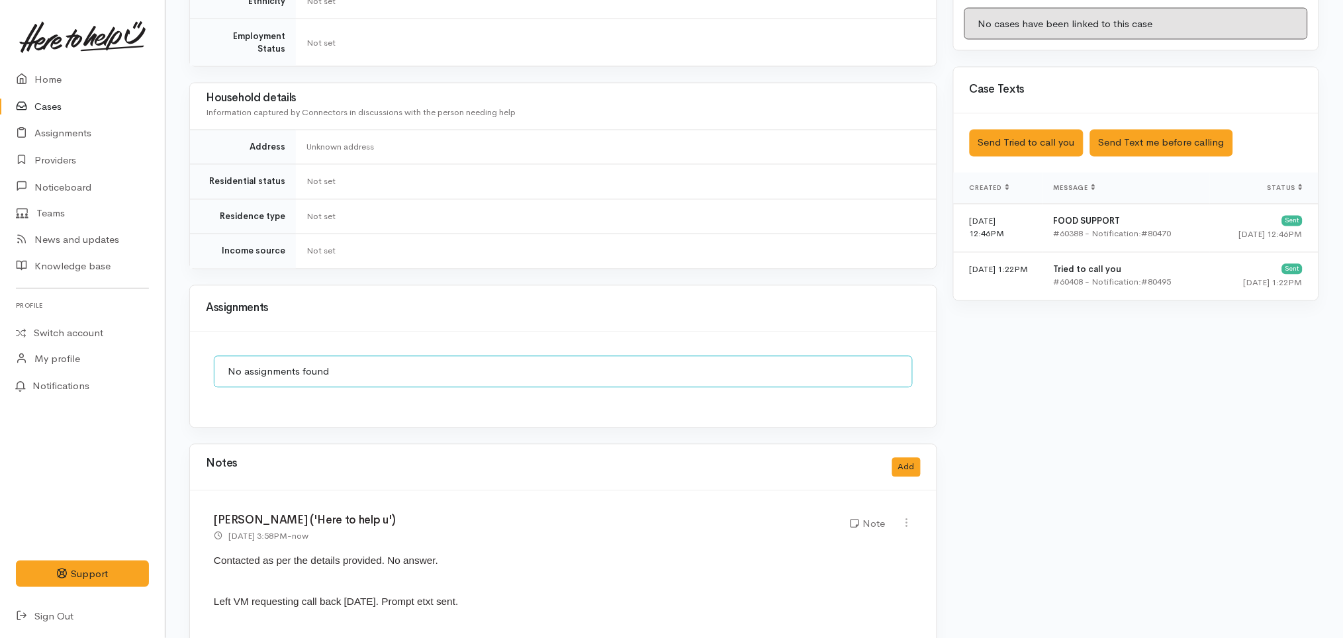
scroll to position [876, 0]
